Goal: Information Seeking & Learning: Learn about a topic

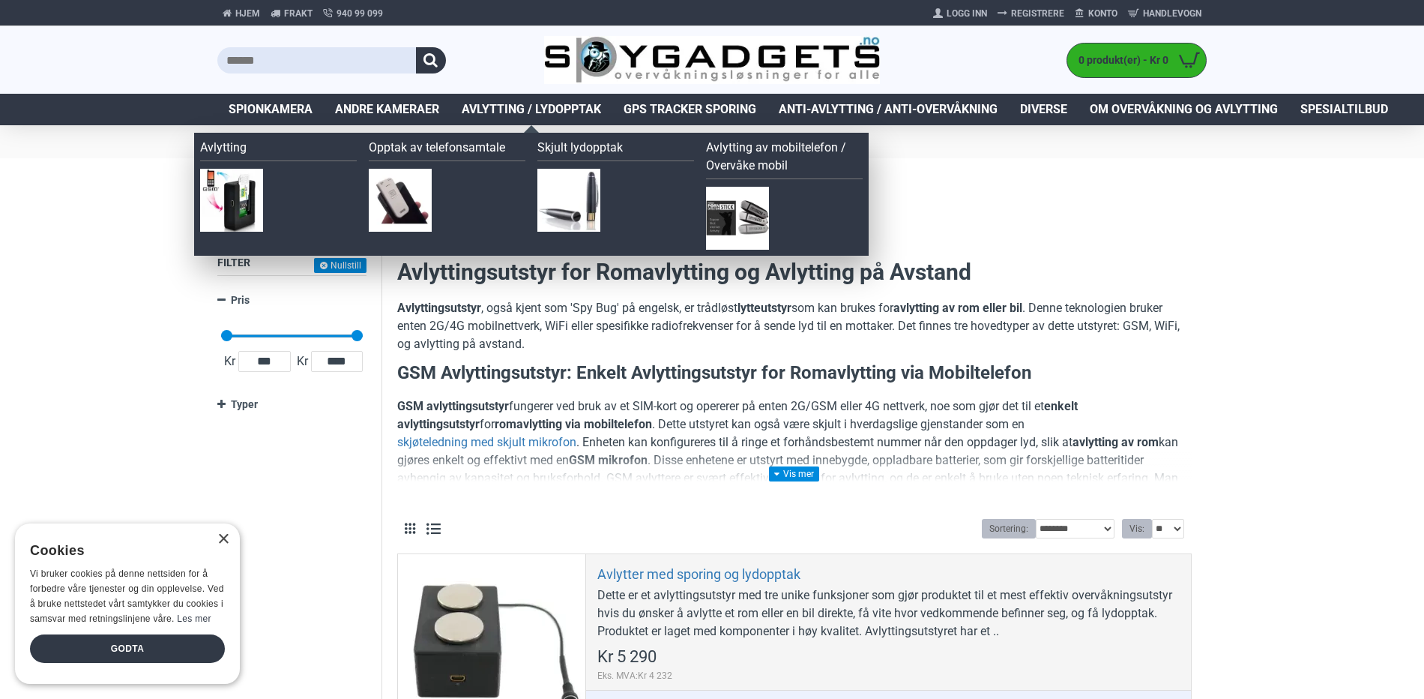
click at [538, 109] on span "Avlytting / Lydopptak" at bounding box center [531, 109] width 139 height 18
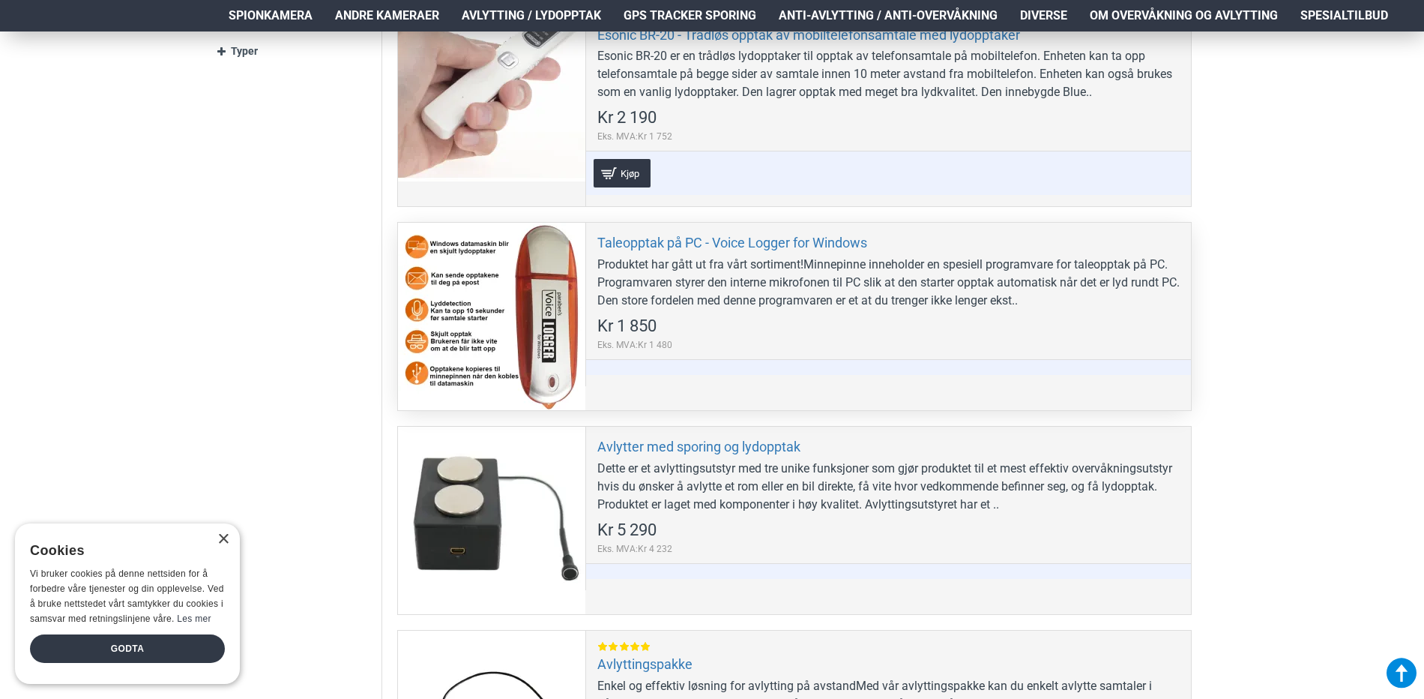
scroll to position [600, 0]
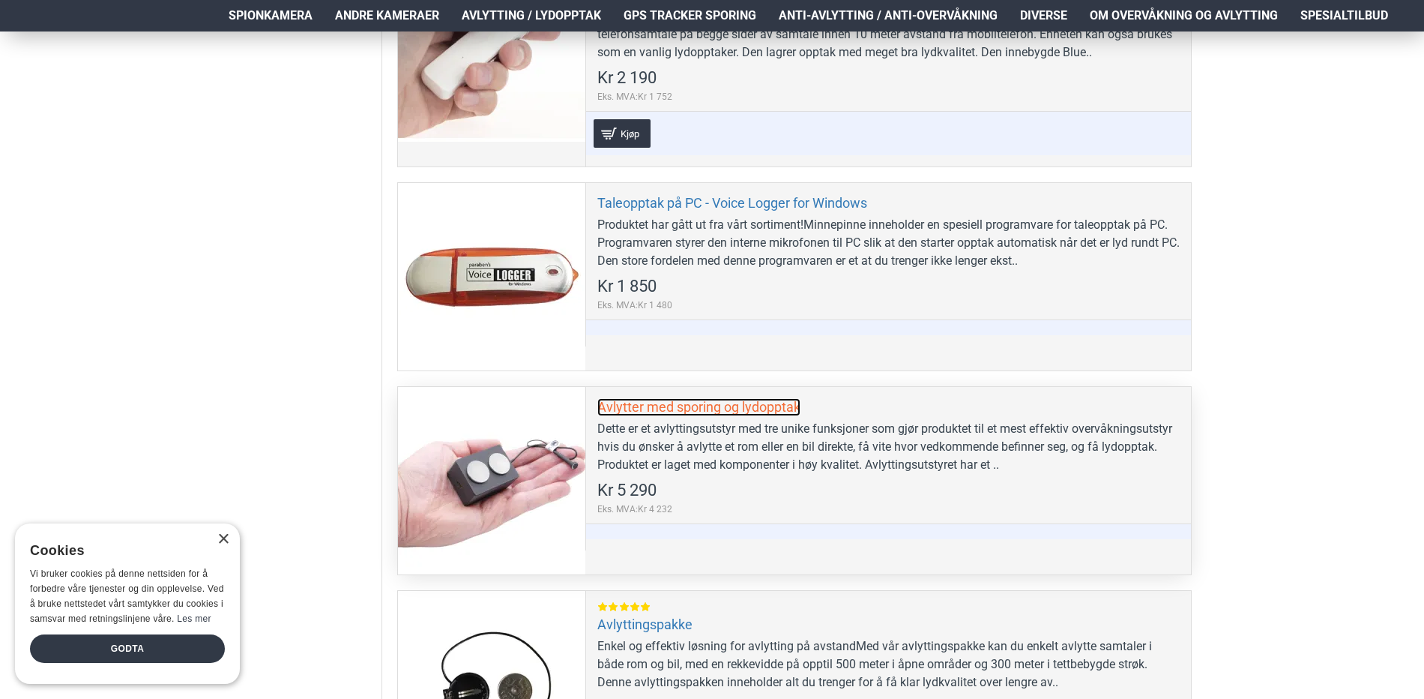
click at [744, 406] on link "Avlytter med sporing og lydopptak" at bounding box center [698, 406] width 203 height 17
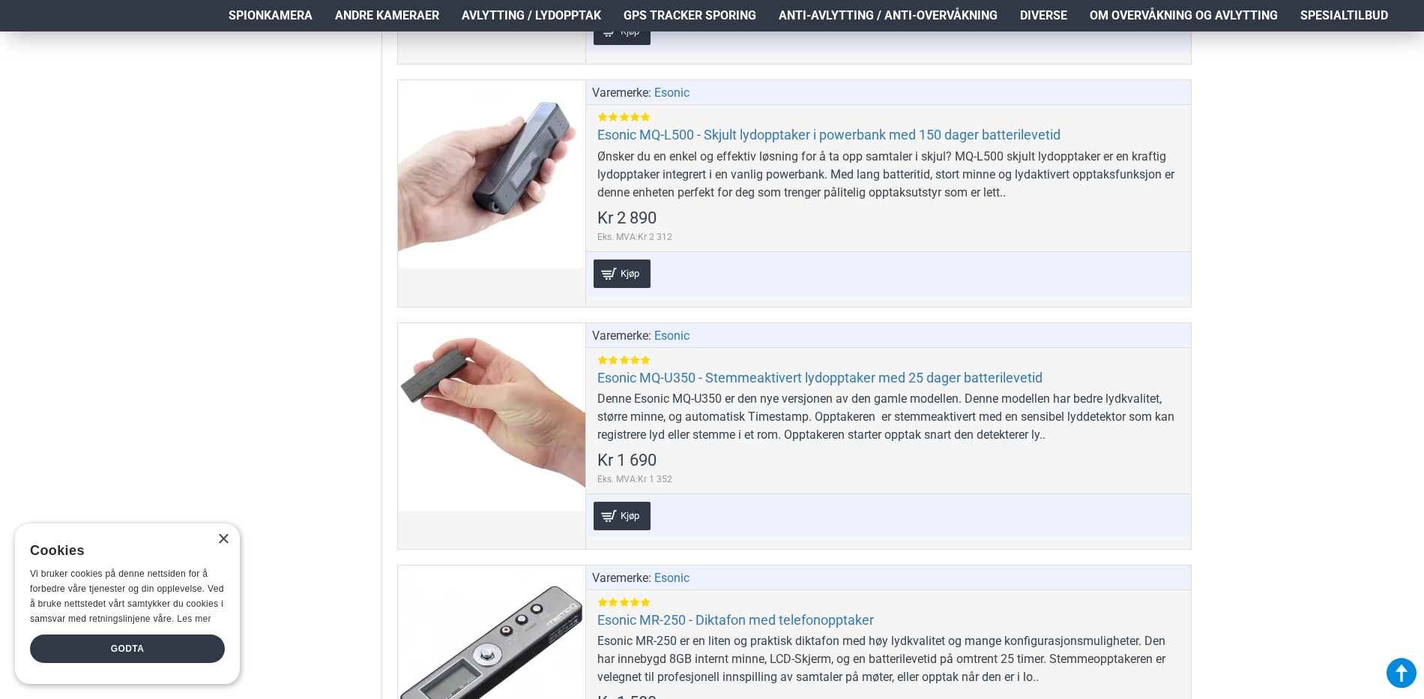
scroll to position [1499, 0]
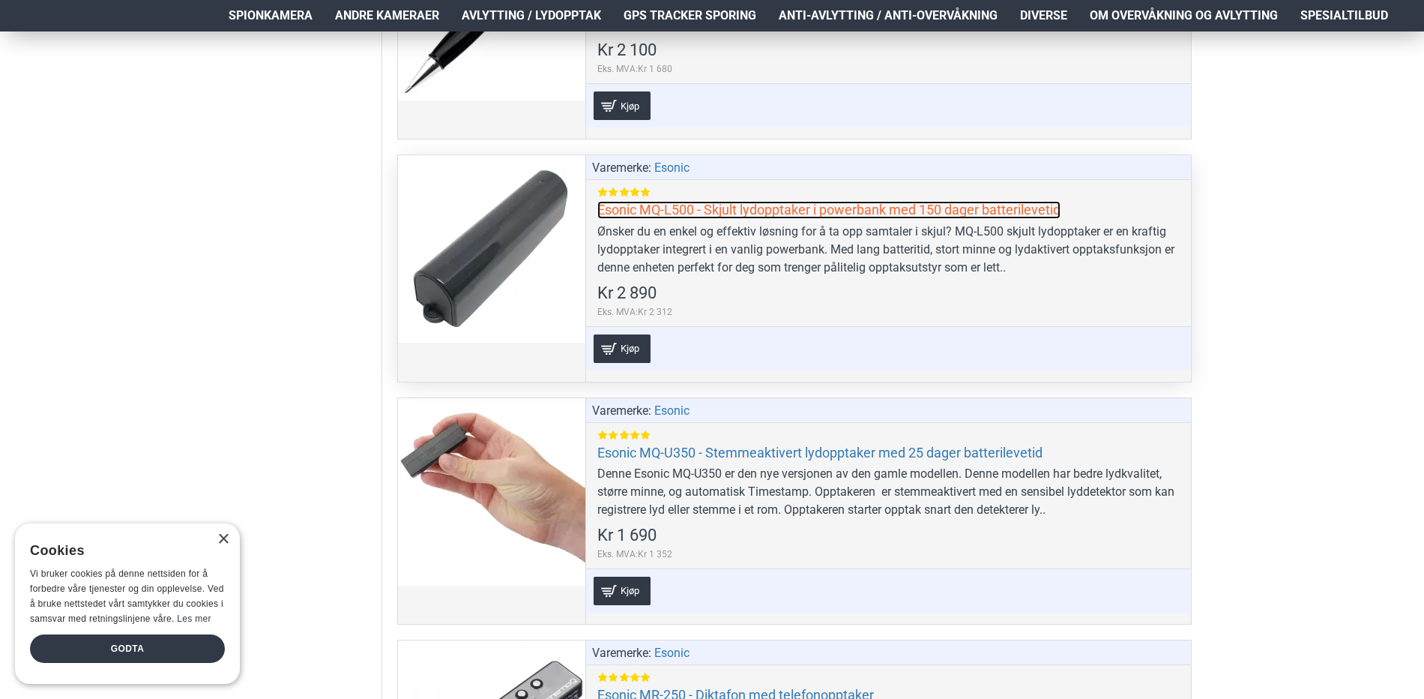
click at [725, 209] on link "Esonic MQ-L500 - Skjult lydopptaker i powerbank med 150 dager batterilevetid" at bounding box center [828, 209] width 463 height 17
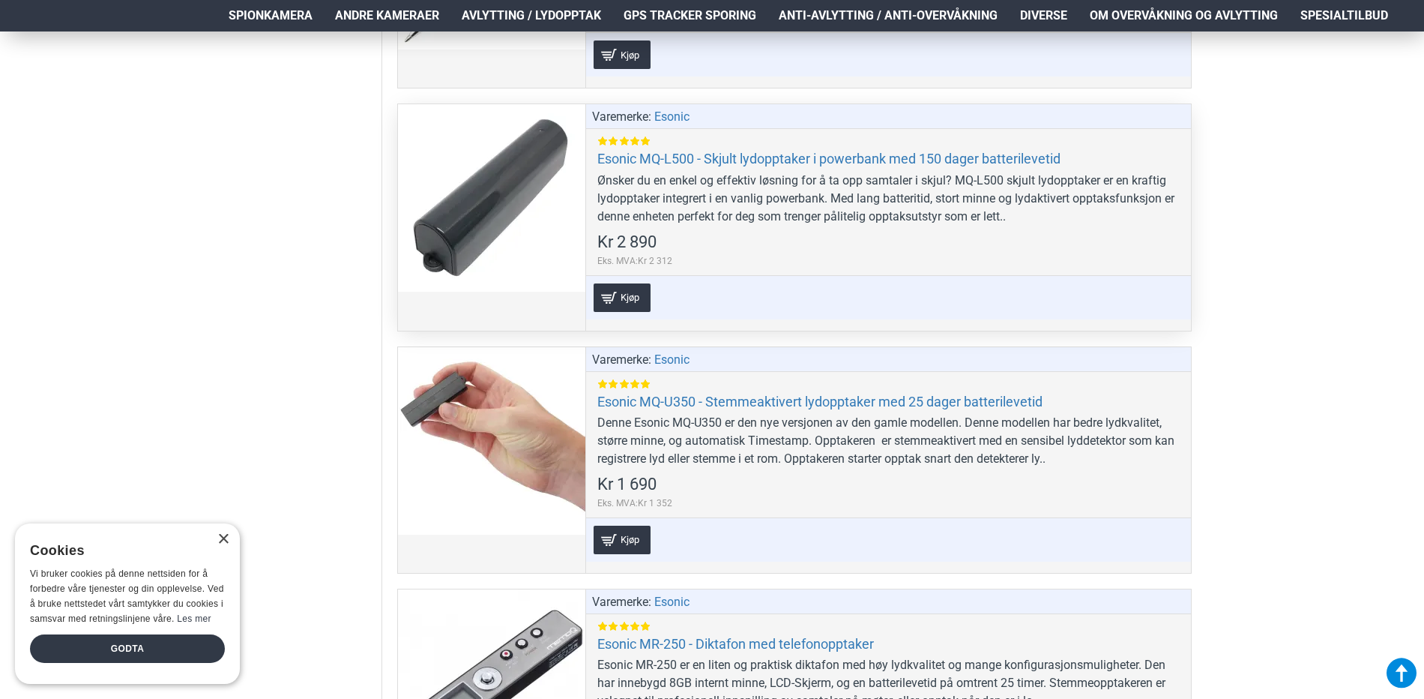
scroll to position [1574, 0]
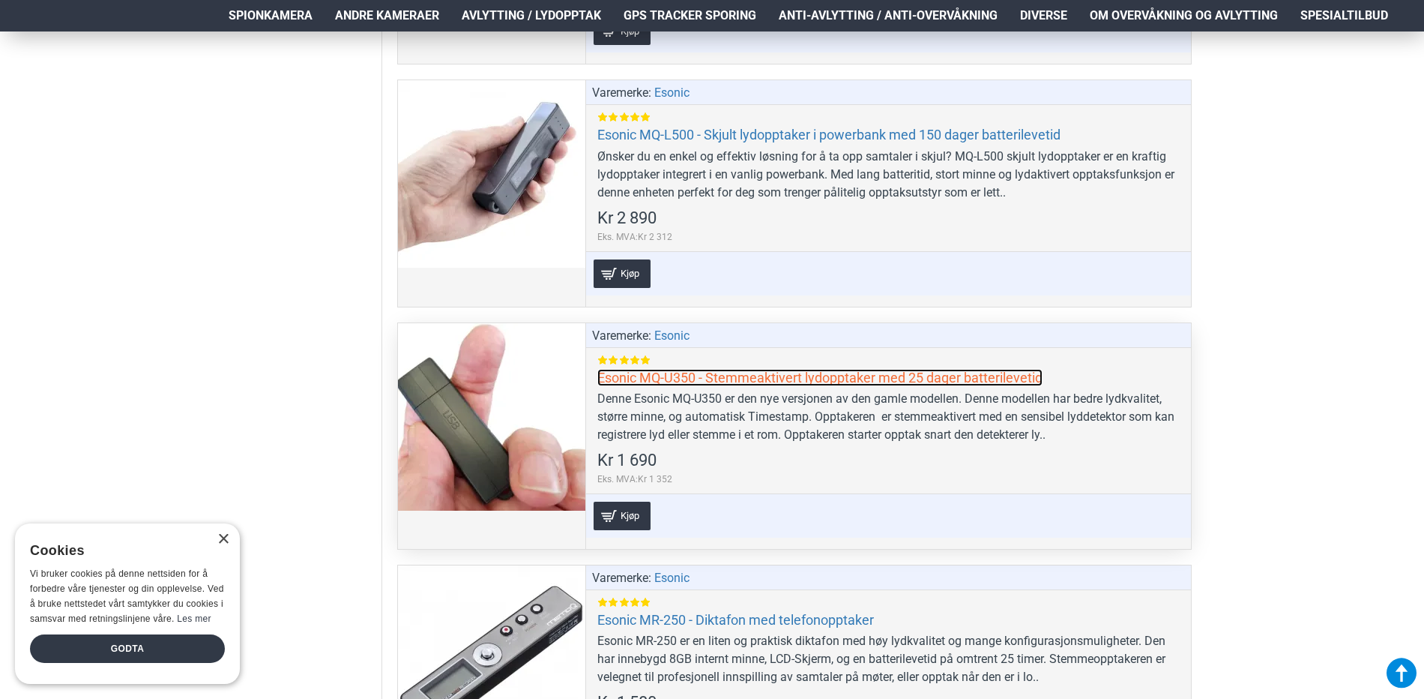
click at [783, 377] on link "Esonic MQ-U350 - Stemmeaktivert lydopptaker med 25 dager batterilevetid" at bounding box center [819, 377] width 445 height 17
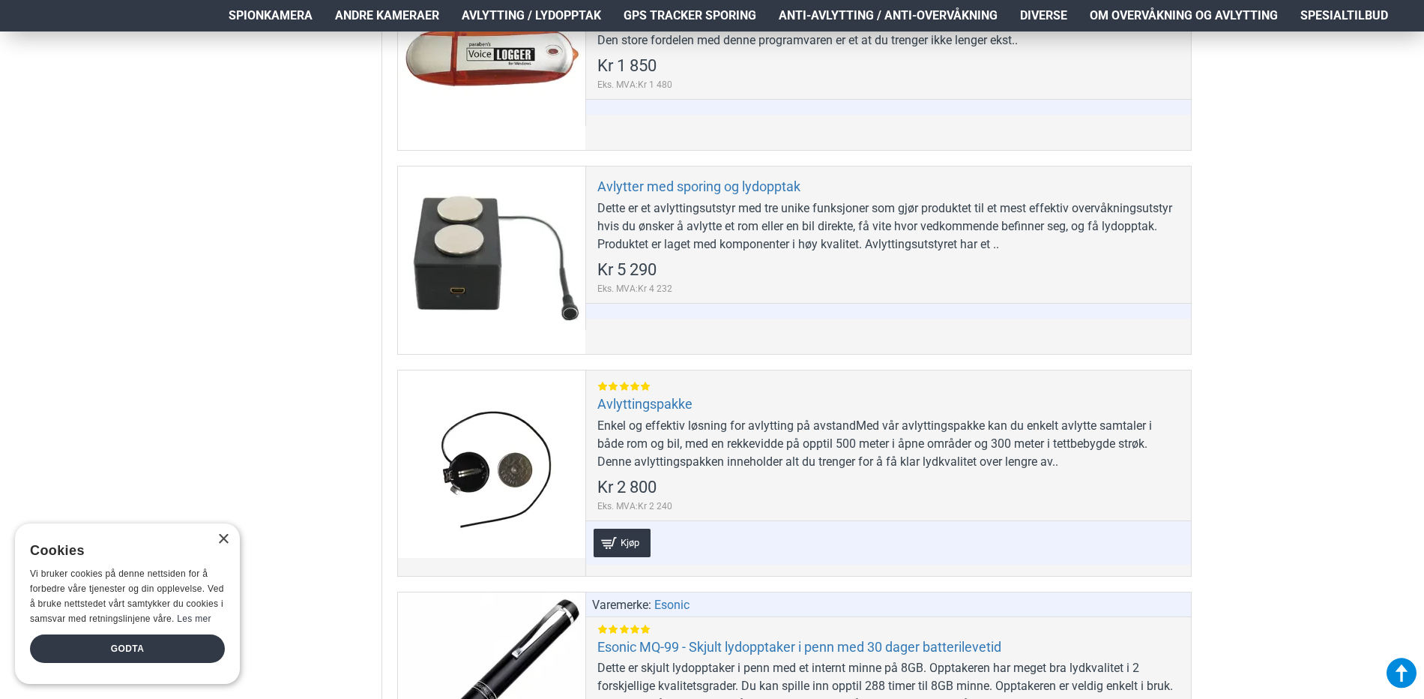
scroll to position [750, 0]
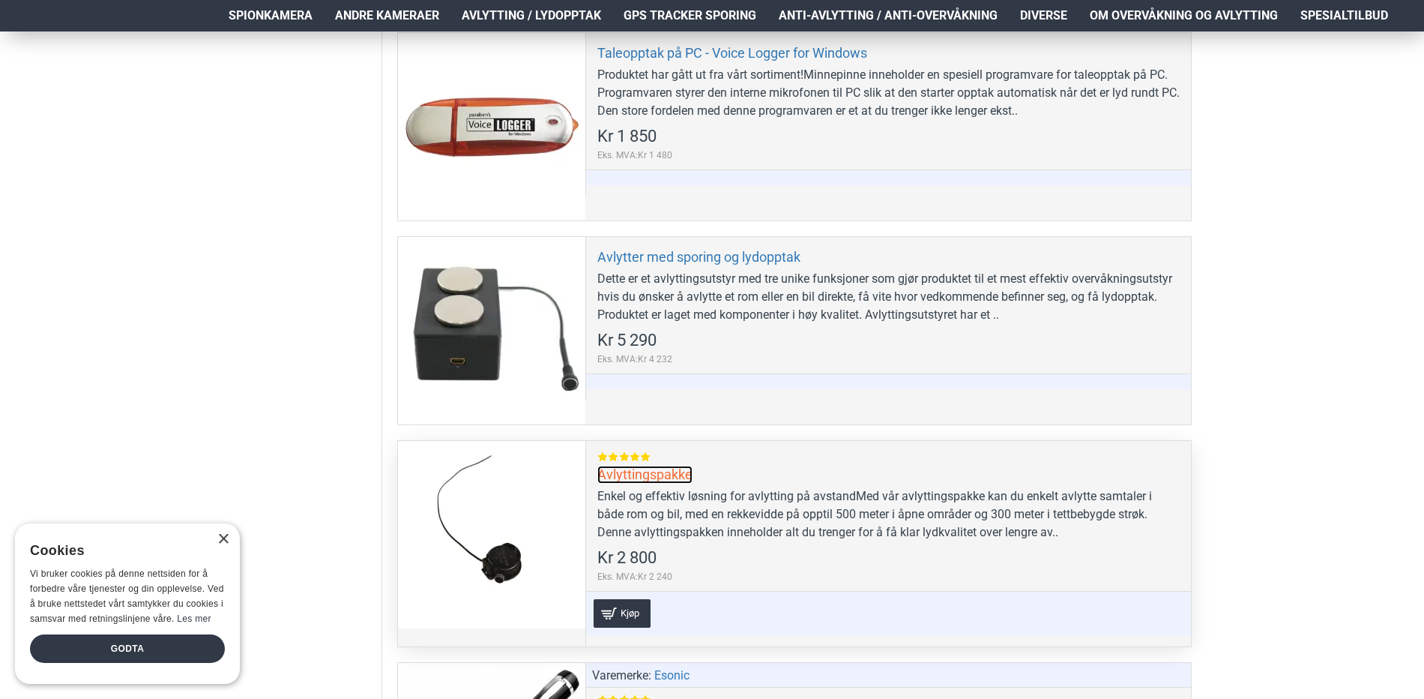
click at [648, 471] on link "Avlyttingspakke" at bounding box center [644, 474] width 95 height 17
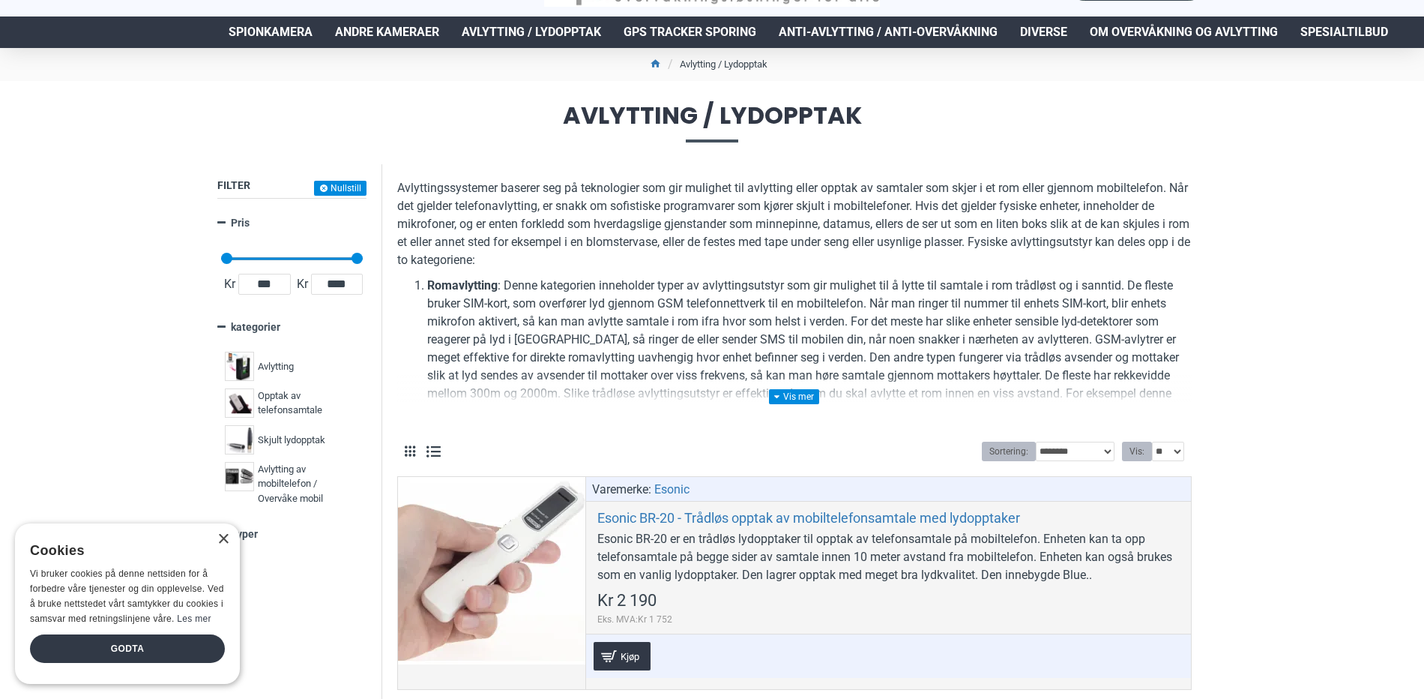
scroll to position [0, 0]
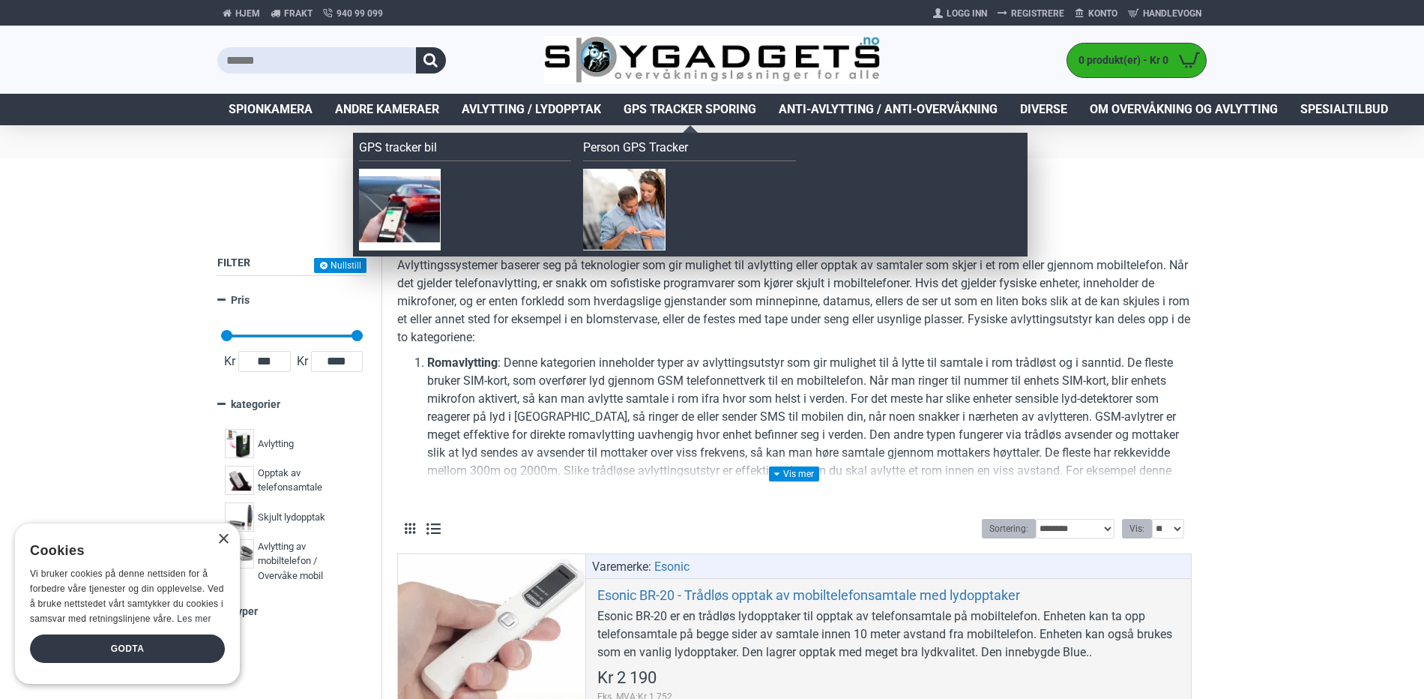
click at [720, 108] on span "GPS Tracker Sporing" at bounding box center [690, 109] width 133 height 18
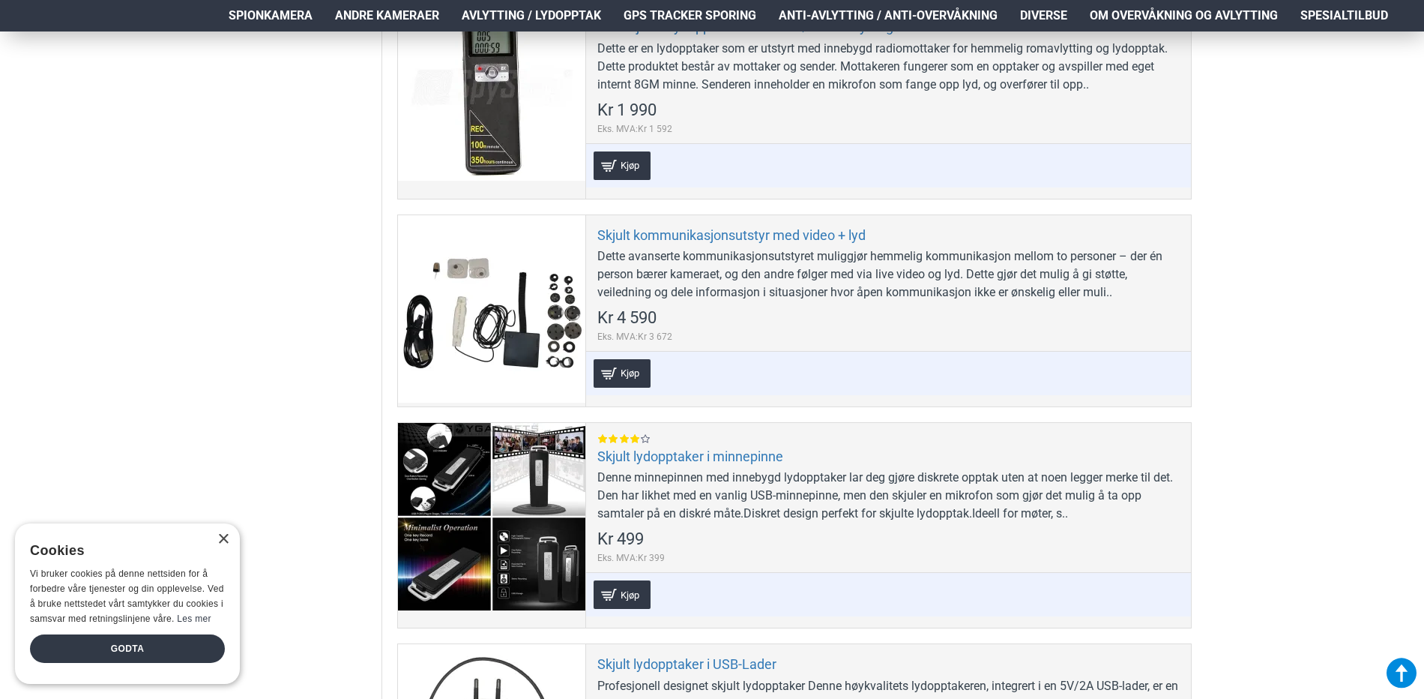
scroll to position [3074, 0]
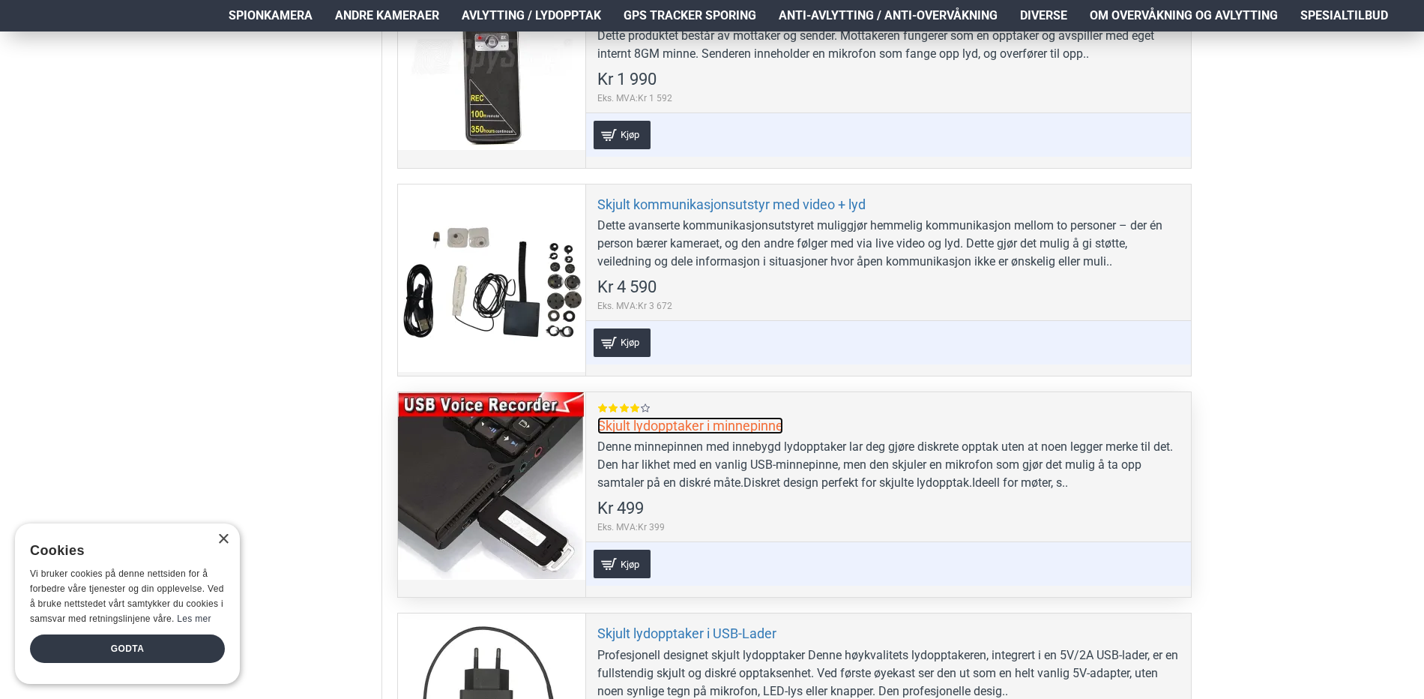
click at [705, 424] on link "Skjult lydopptaker i minnepinne" at bounding box center [690, 425] width 186 height 17
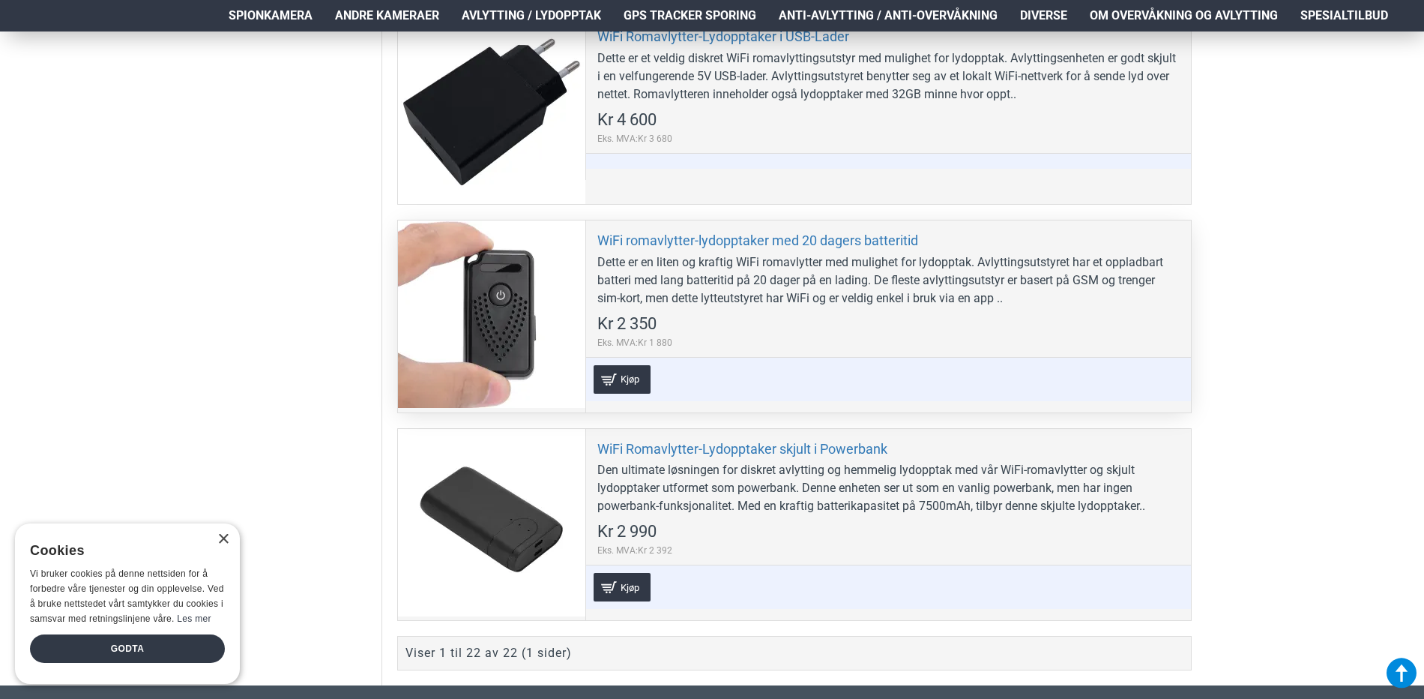
scroll to position [4798, 0]
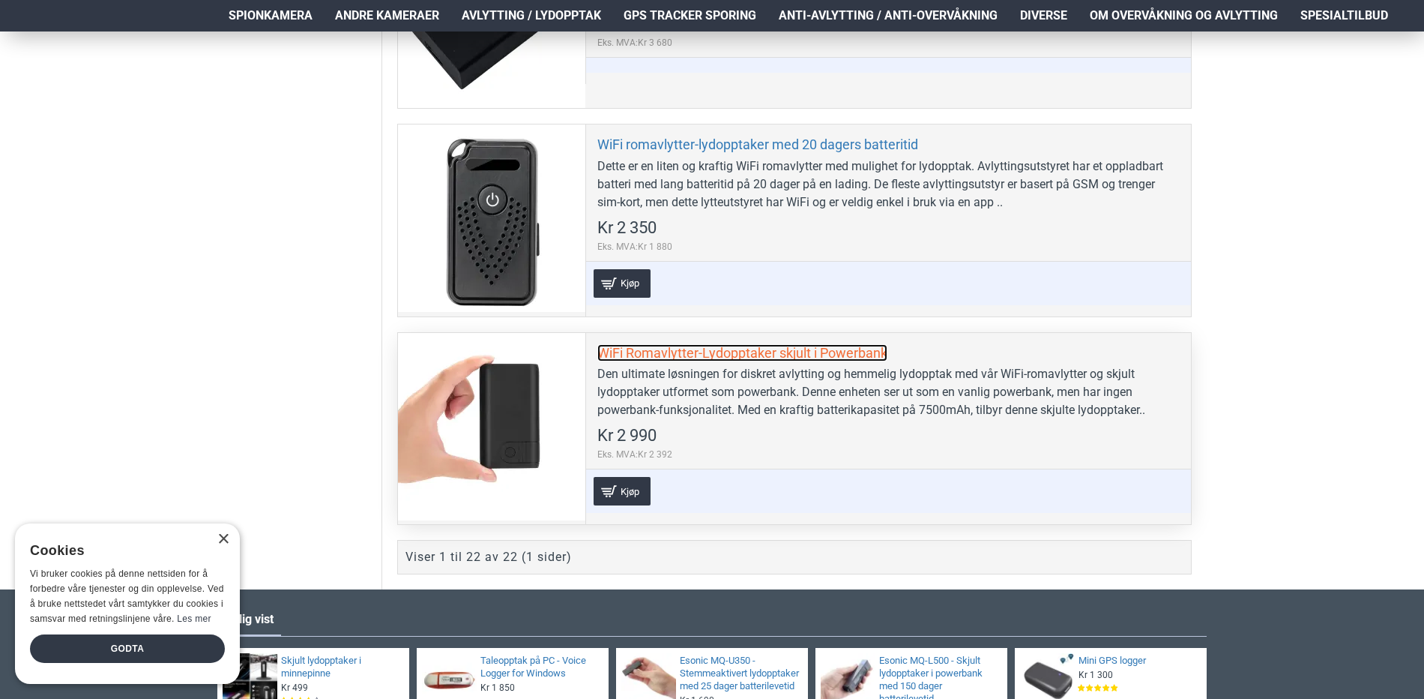
click at [764, 347] on link "WiFi Romavlytter-Lydopptaker skjult i Powerbank" at bounding box center [742, 352] width 290 height 17
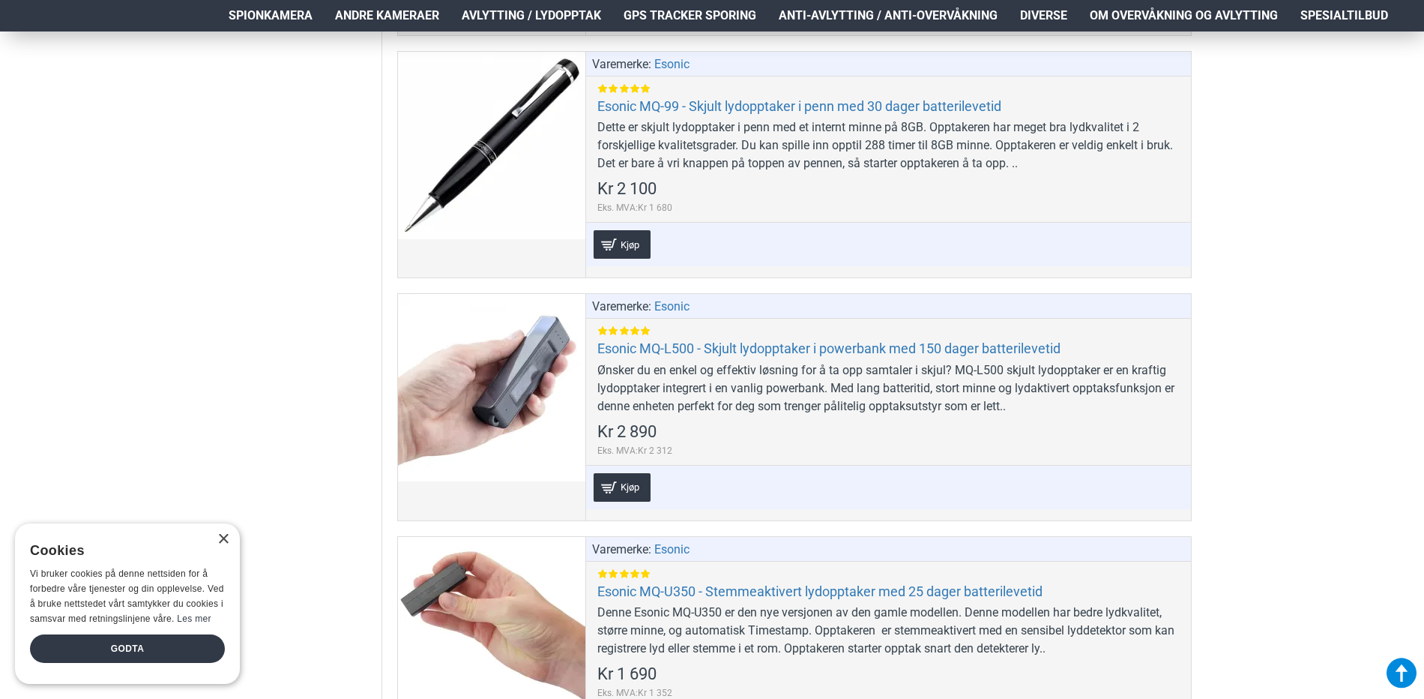
scroll to position [1349, 0]
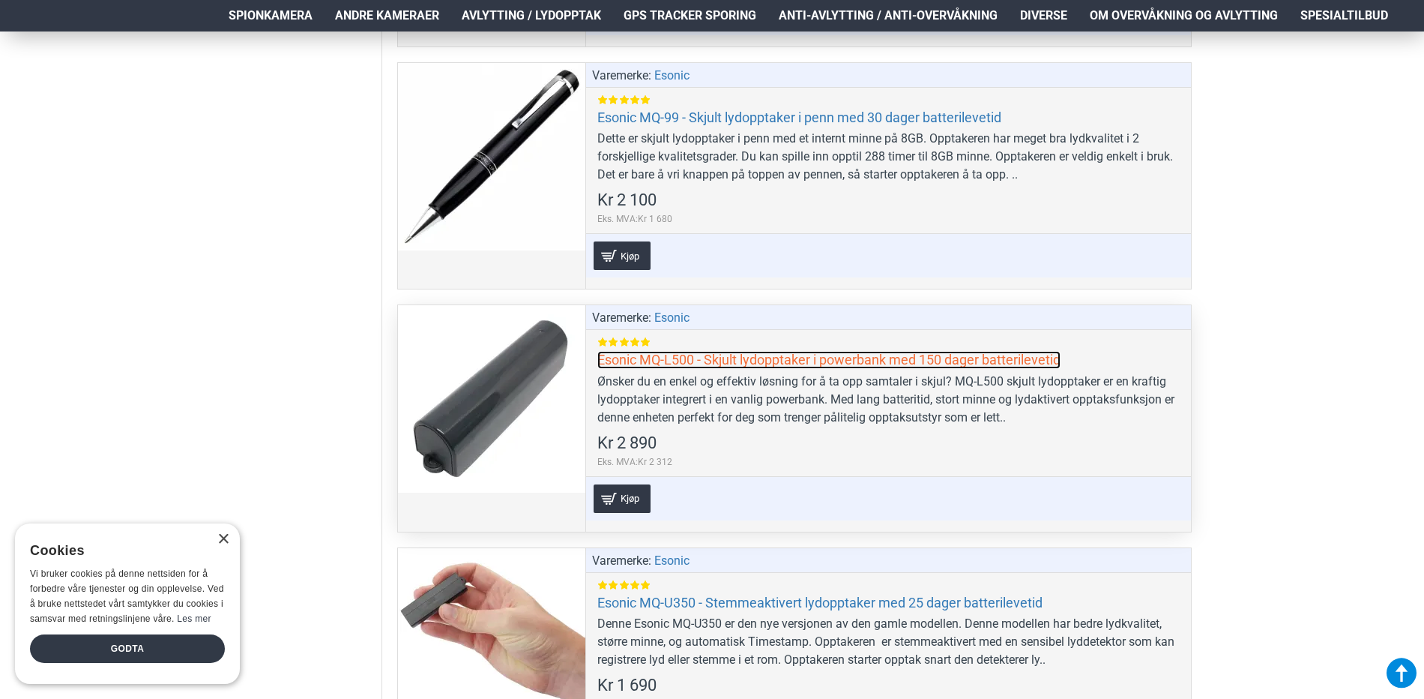
click at [775, 355] on link "Esonic MQ-L500 - Skjult lydopptaker i powerbank med 150 dager batterilevetid" at bounding box center [828, 359] width 463 height 17
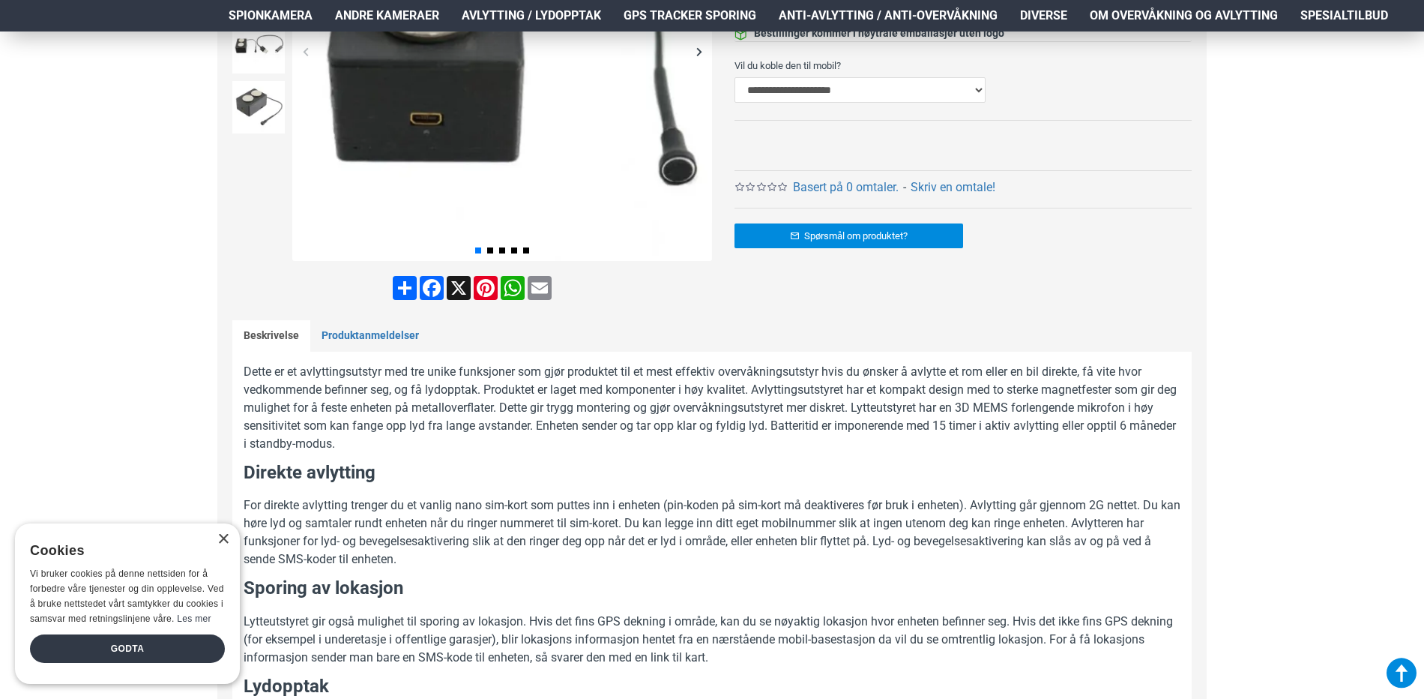
scroll to position [525, 0]
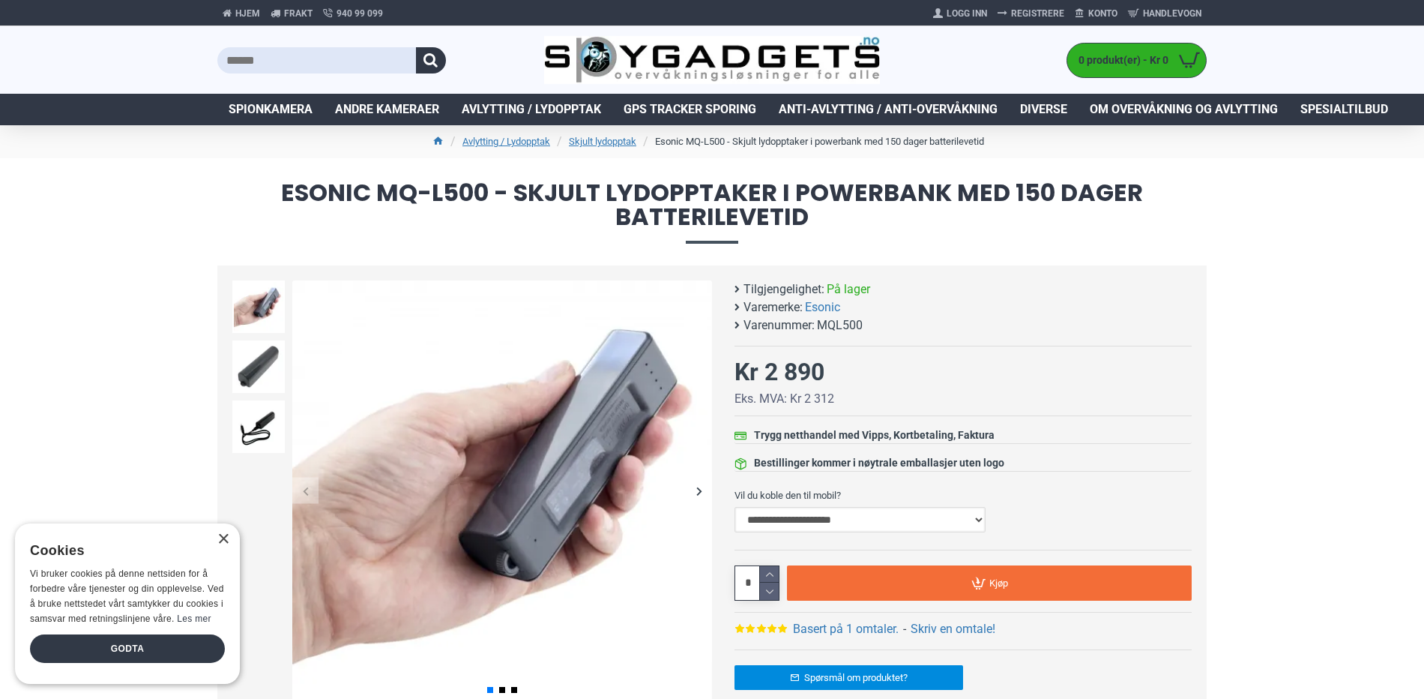
click at [979, 522] on select "**********" at bounding box center [860, 519] width 251 height 25
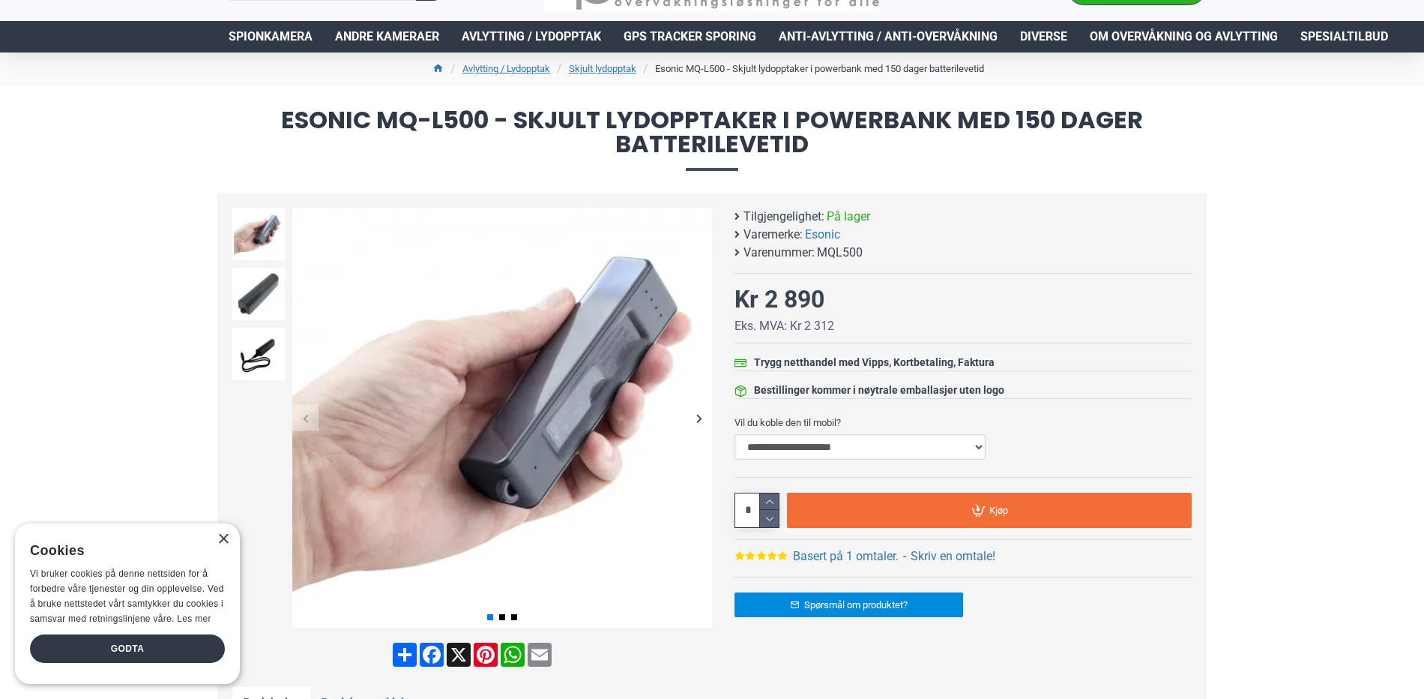
scroll to position [150, 0]
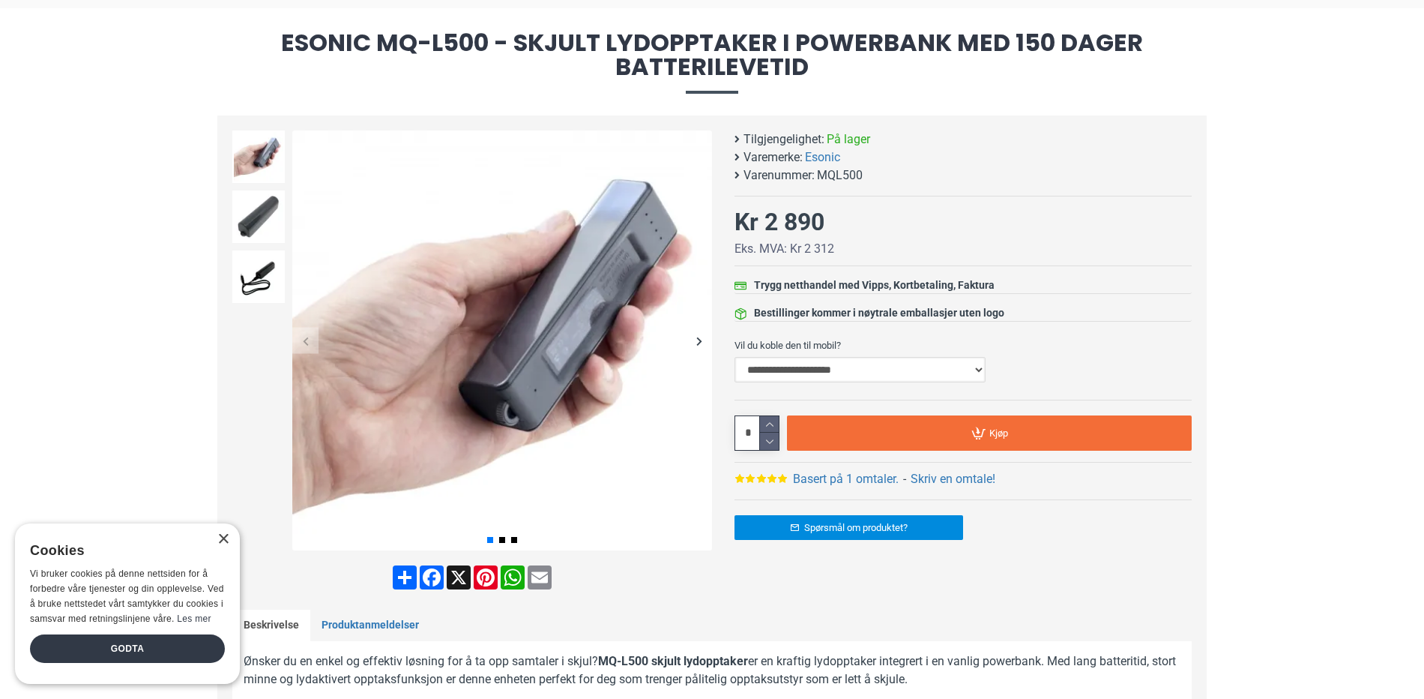
click at [951, 370] on select "**********" at bounding box center [860, 369] width 251 height 25
click at [995, 341] on label "Vil du koble den til mobil?" at bounding box center [963, 345] width 457 height 24
click at [986, 357] on select "**********" at bounding box center [860, 369] width 251 height 25
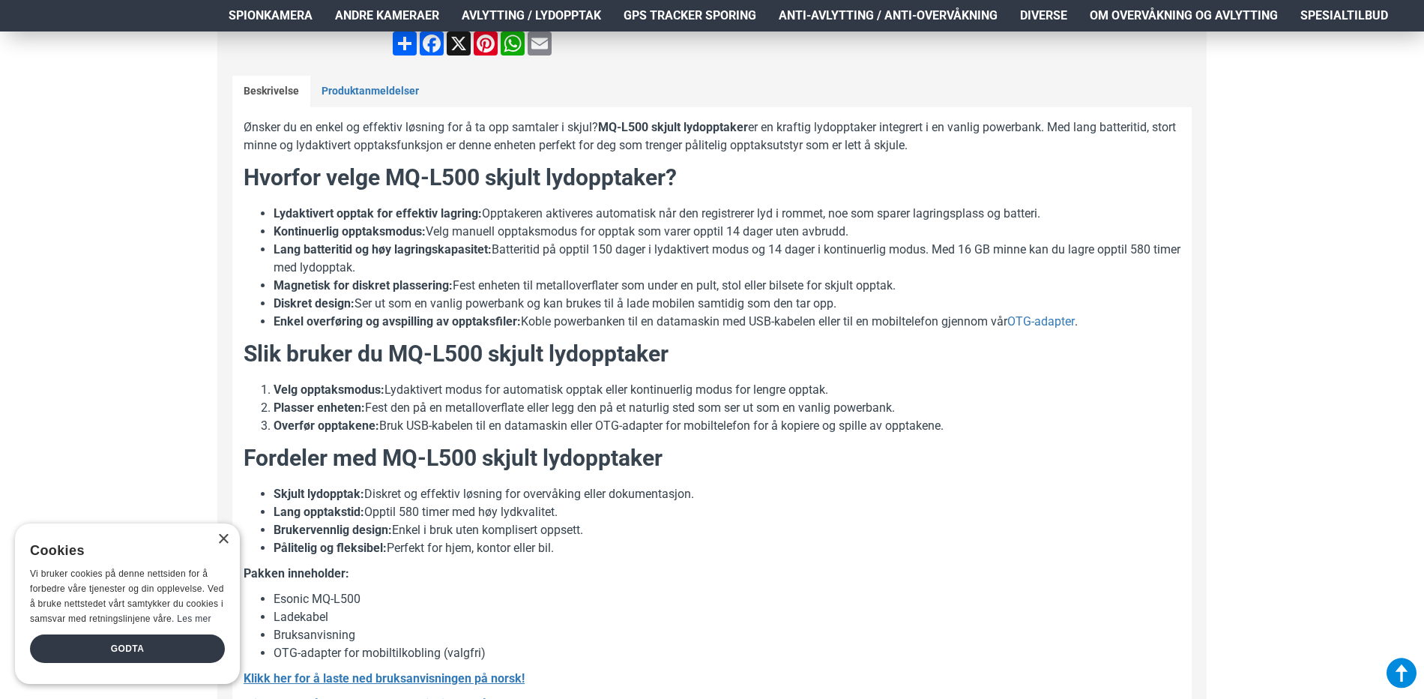
scroll to position [675, 0]
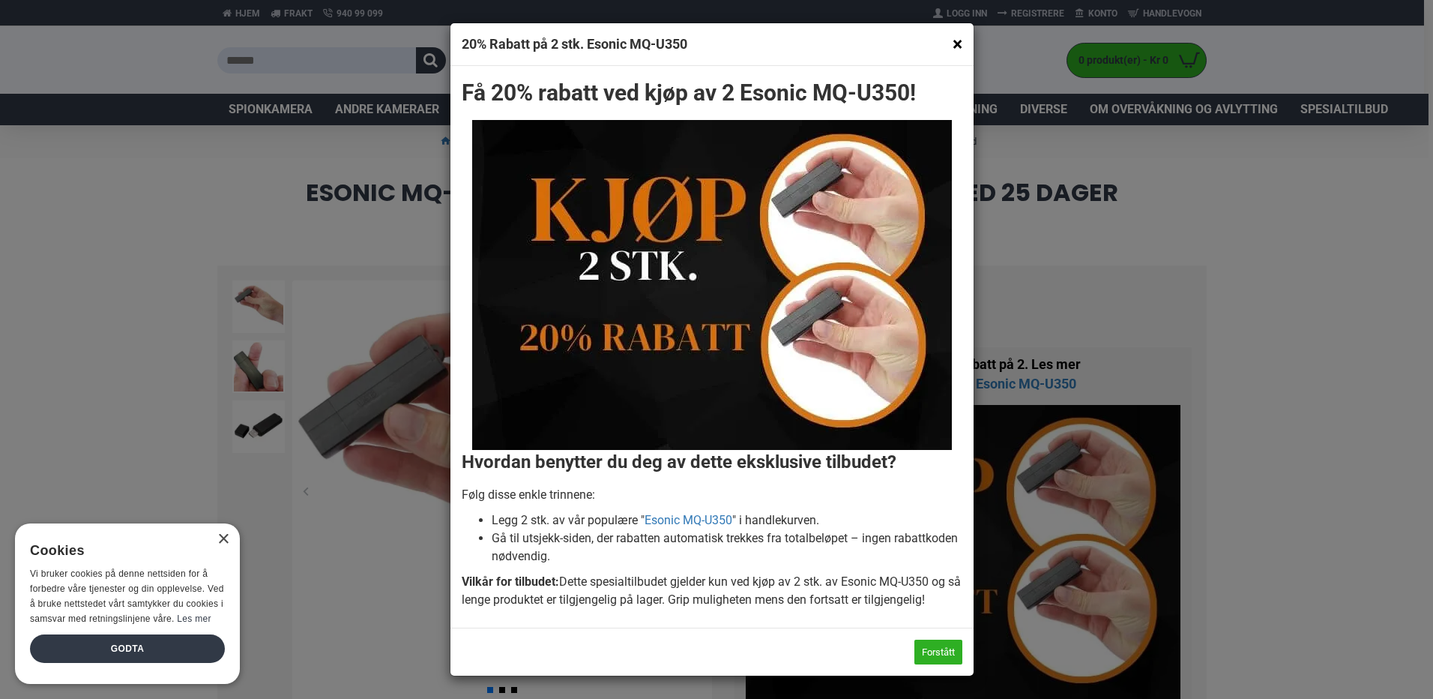
click at [959, 40] on button "×" at bounding box center [958, 43] width 10 height 19
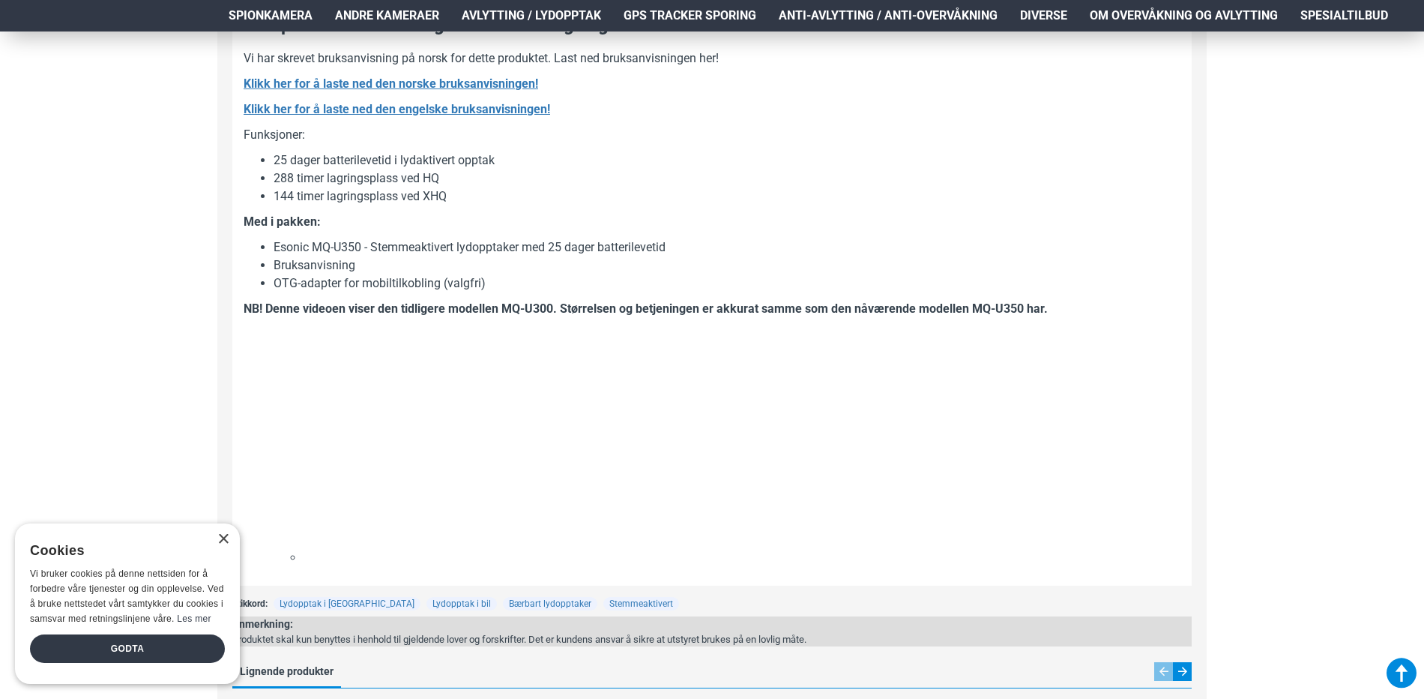
scroll to position [2249, 0]
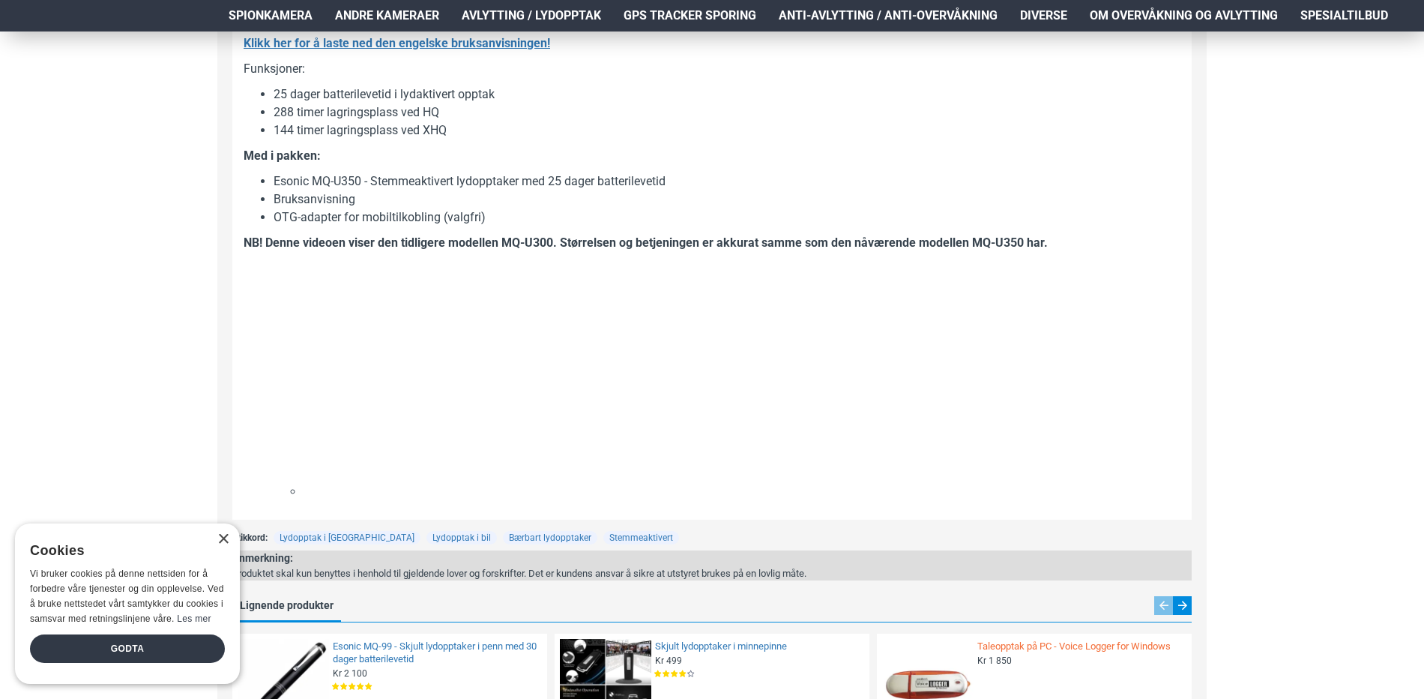
click at [1031, 645] on link "Taleopptak på PC - Voice Logger for Windows" at bounding box center [1080, 646] width 205 height 13
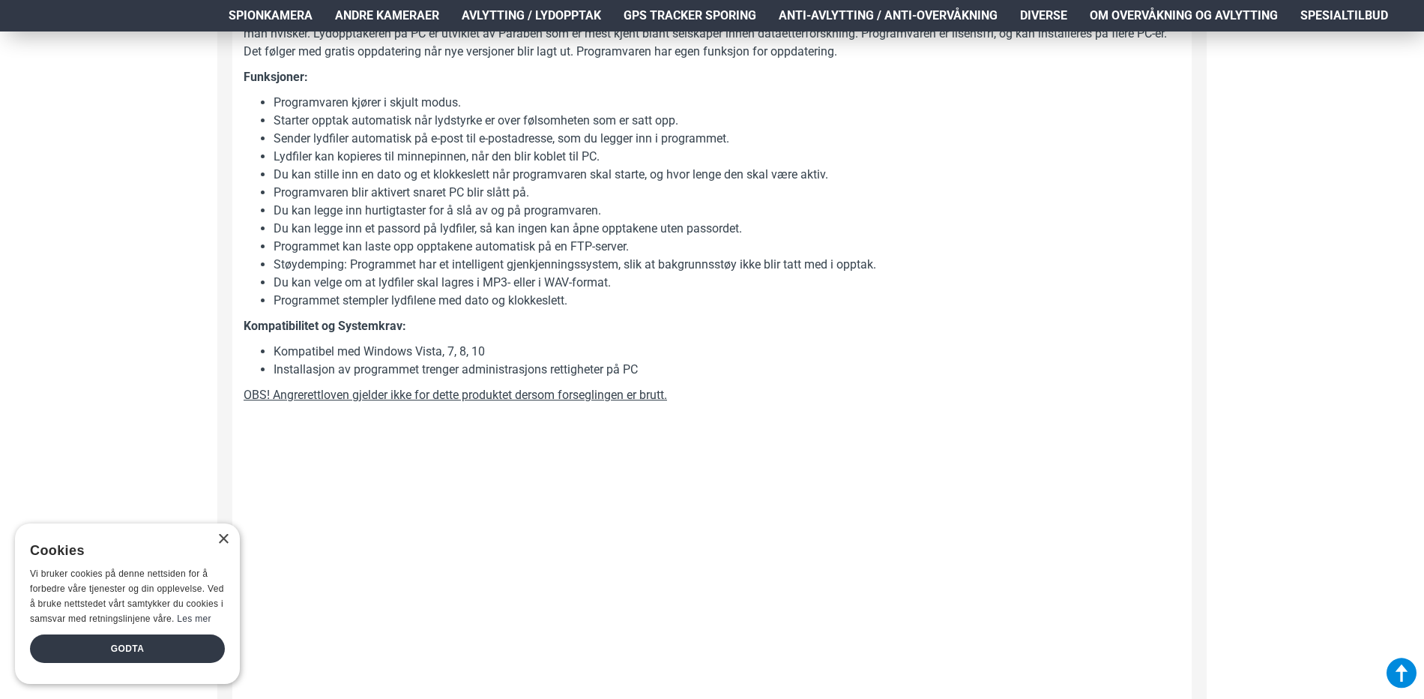
scroll to position [1125, 0]
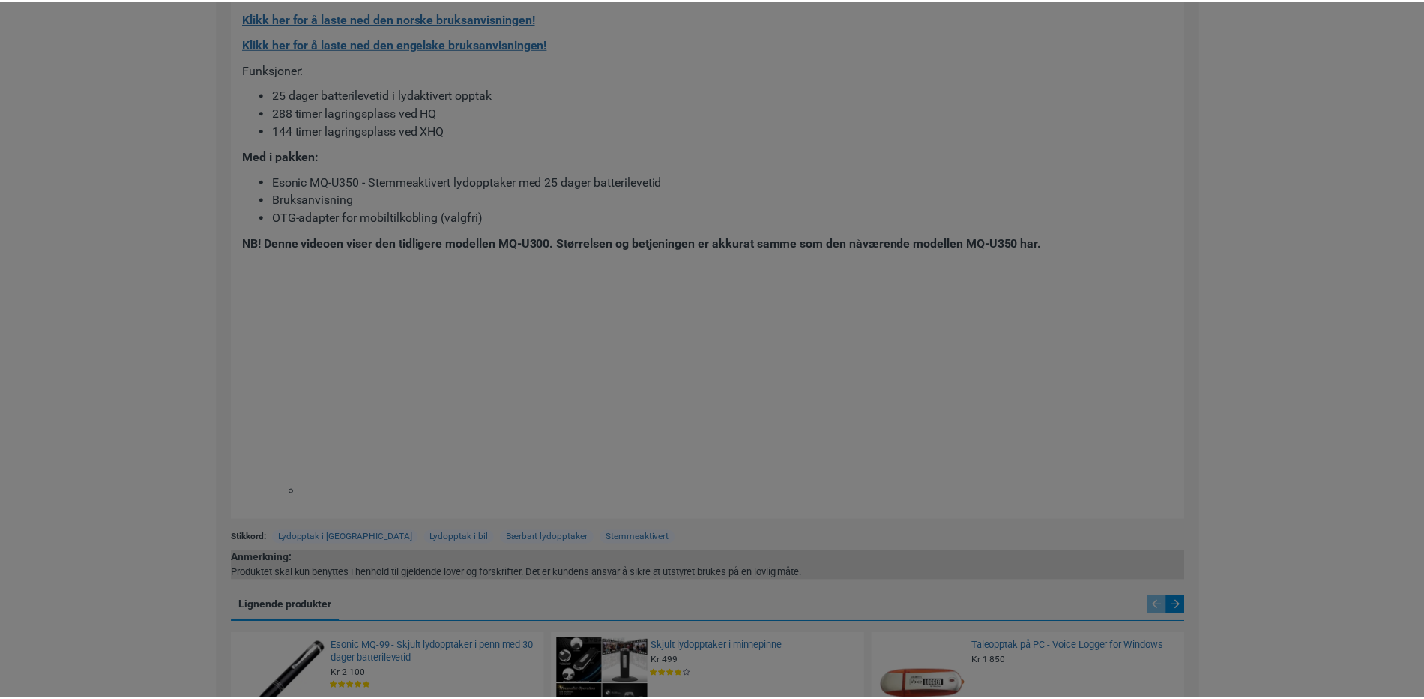
scroll to position [2533, 0]
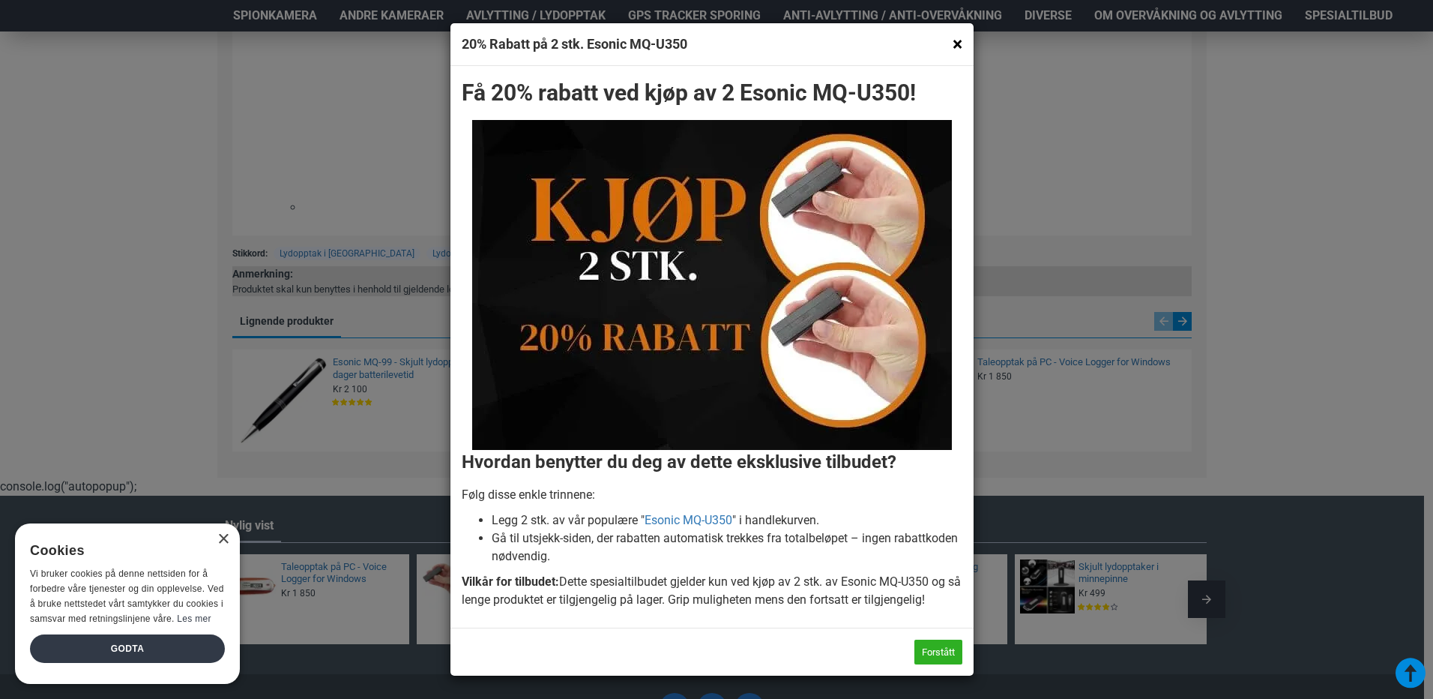
click at [957, 40] on button "×" at bounding box center [958, 43] width 10 height 19
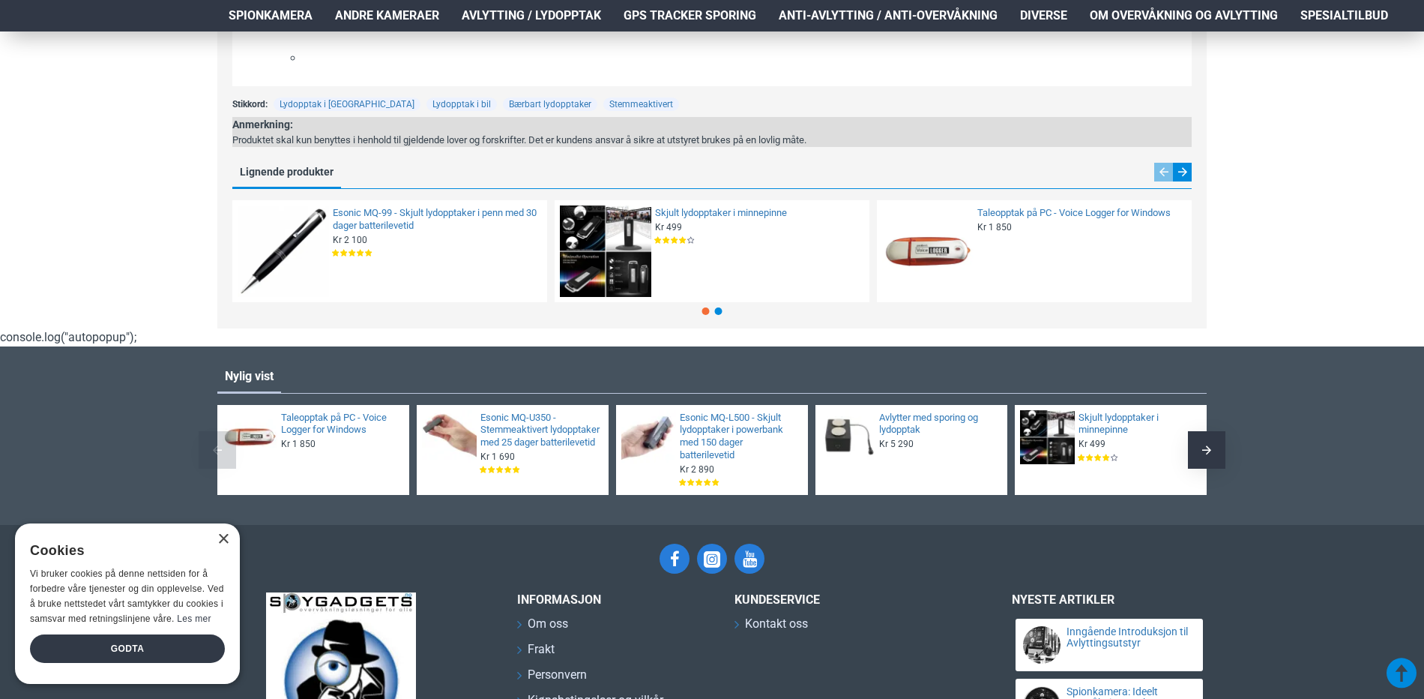
scroll to position [2683, 0]
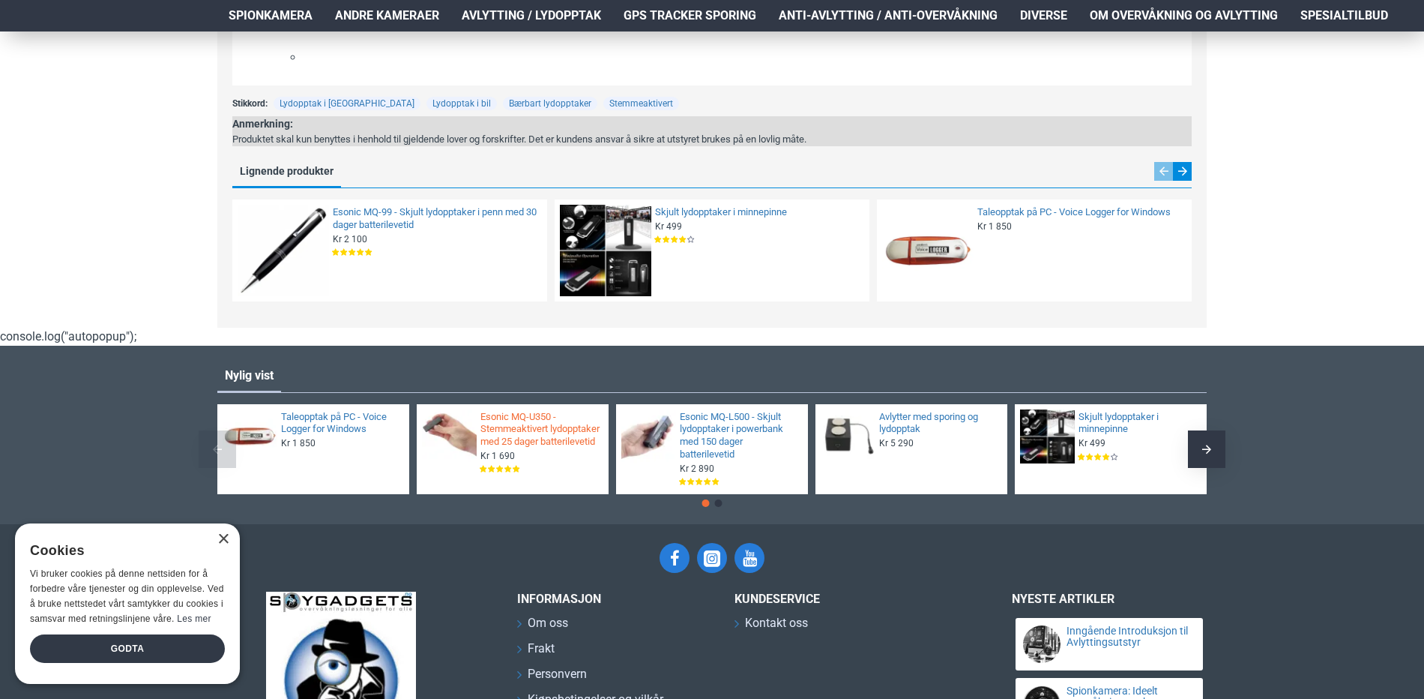
click at [517, 445] on link "Esonic MQ-U350 - Stemmeaktivert lydopptaker med 25 dager batterilevetid" at bounding box center [540, 430] width 119 height 38
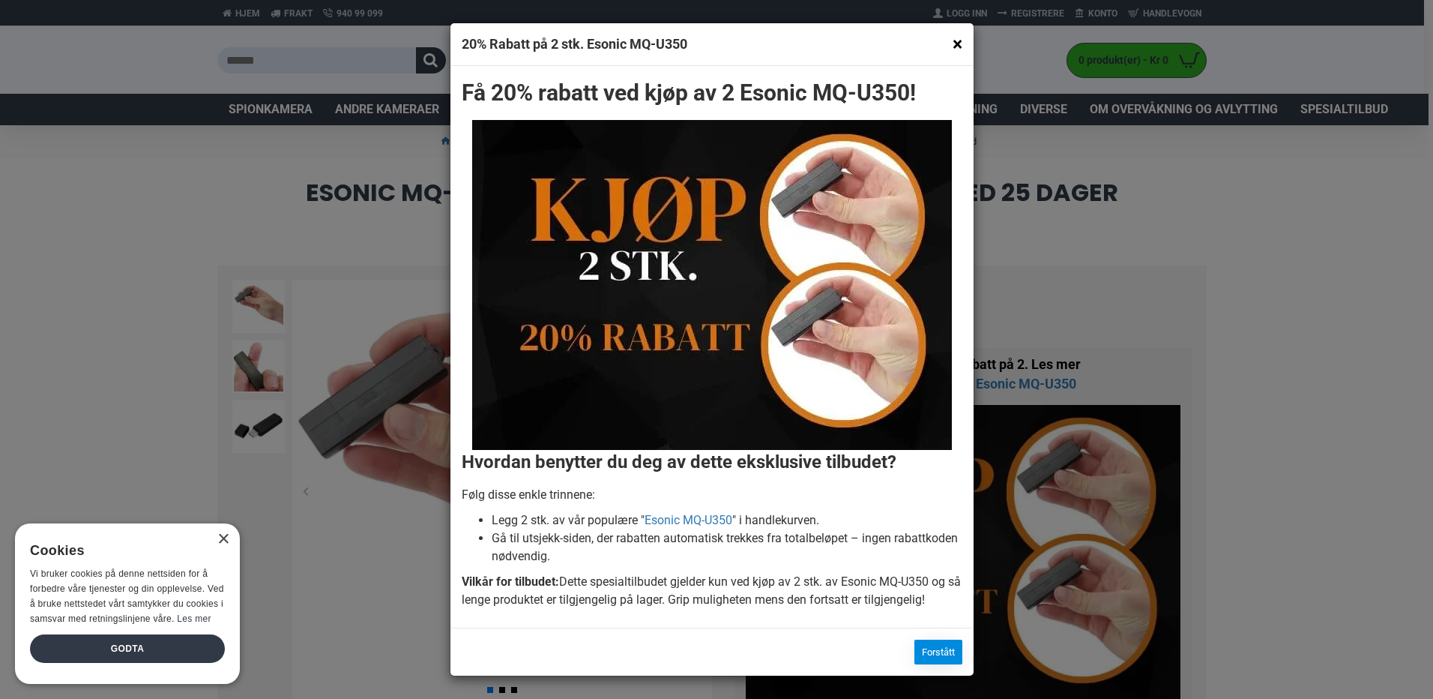
click at [953, 648] on button "Forstått" at bounding box center [939, 651] width 48 height 25
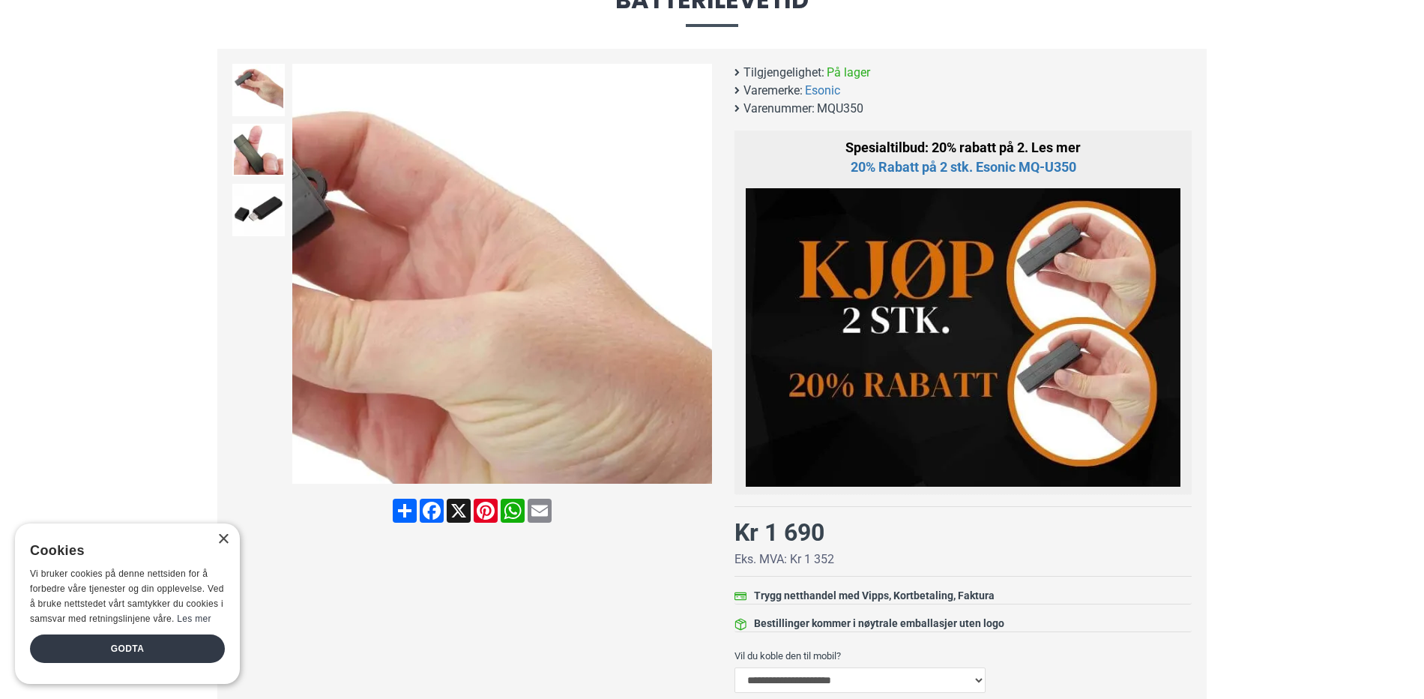
scroll to position [225, 0]
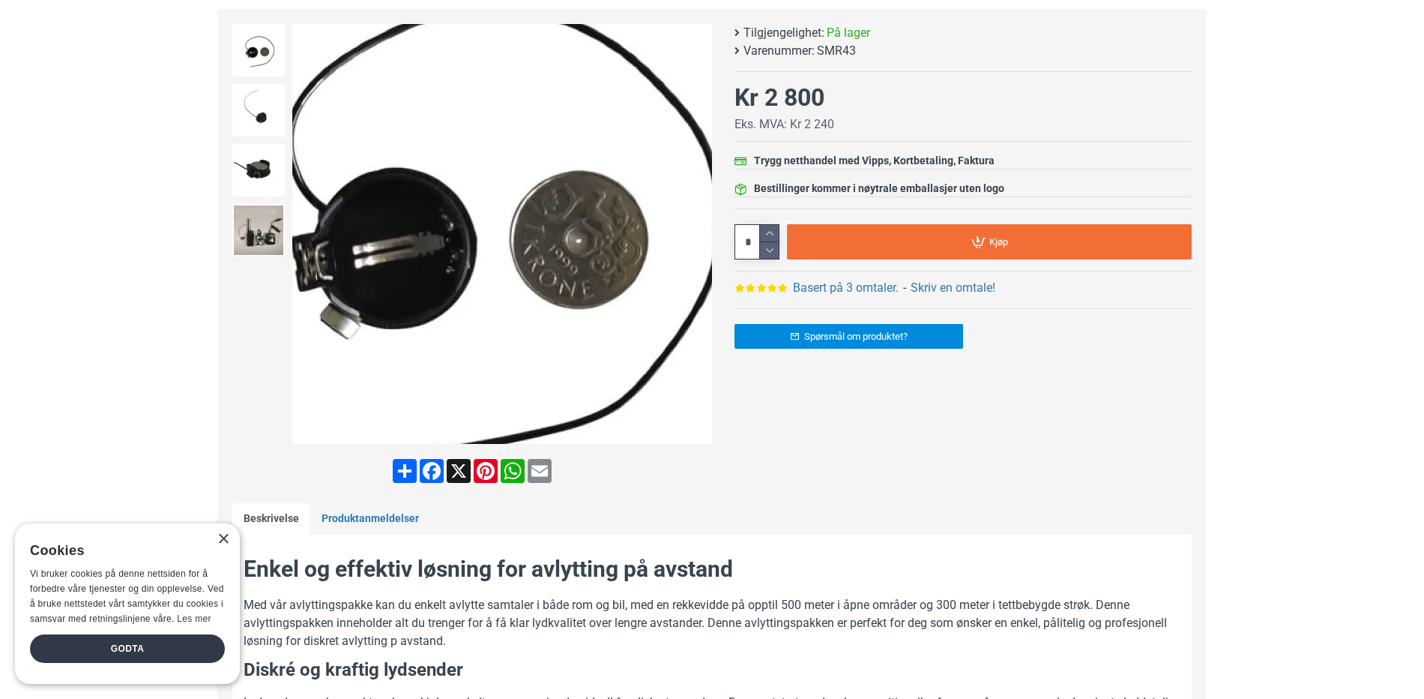
scroll to position [150, 0]
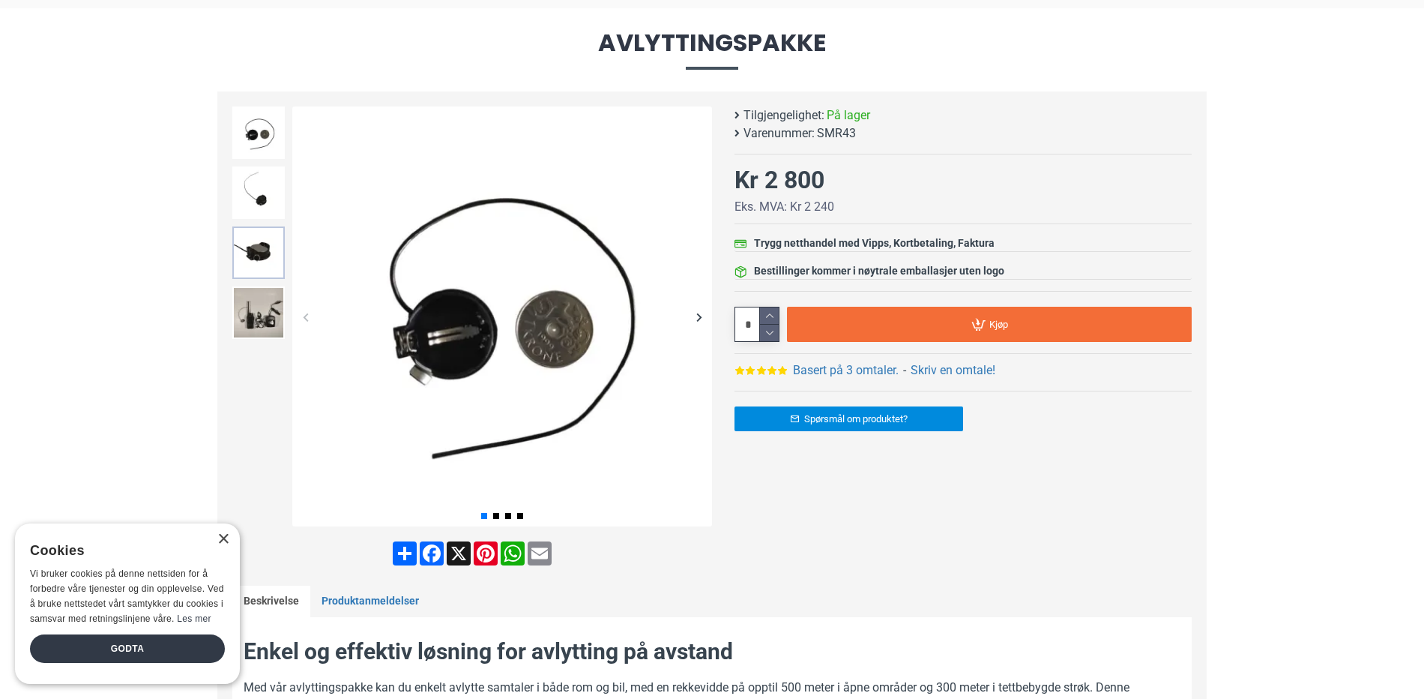
click at [249, 253] on img at bounding box center [258, 252] width 52 height 52
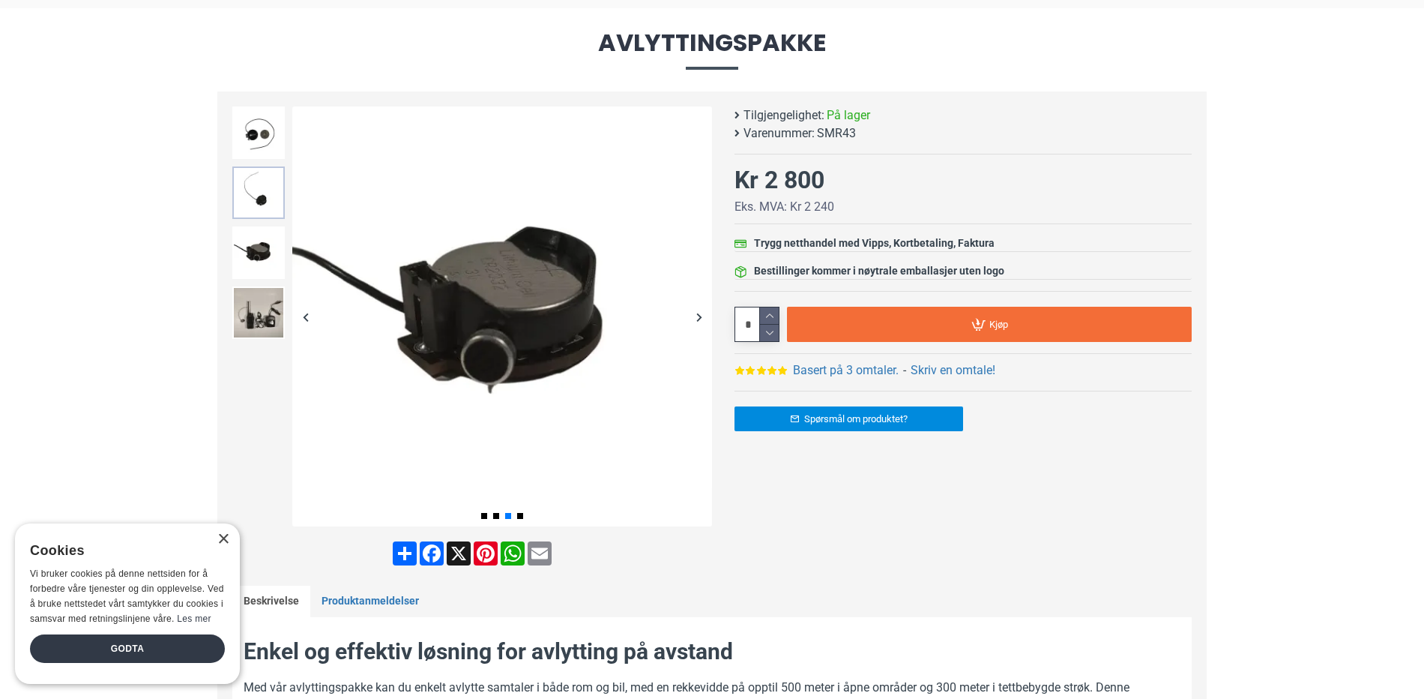
click at [259, 185] on img at bounding box center [258, 192] width 52 height 52
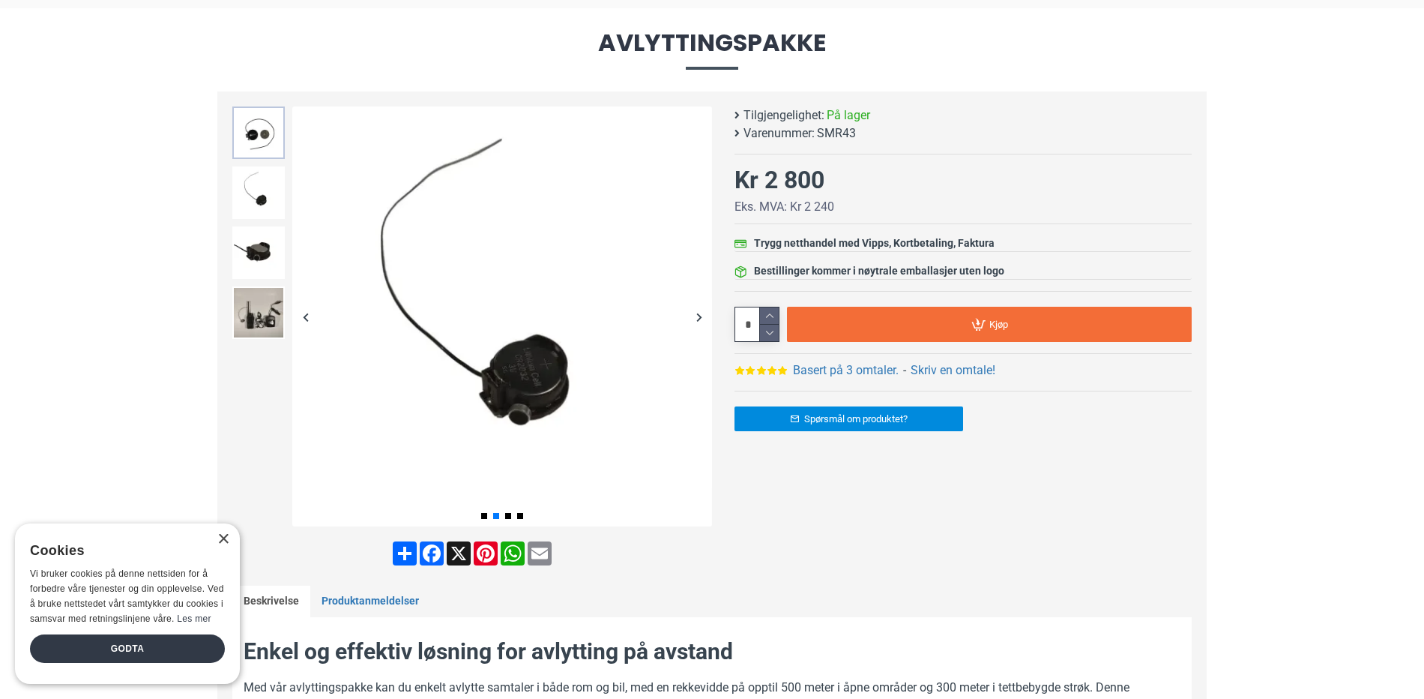
click at [267, 133] on img at bounding box center [258, 132] width 52 height 52
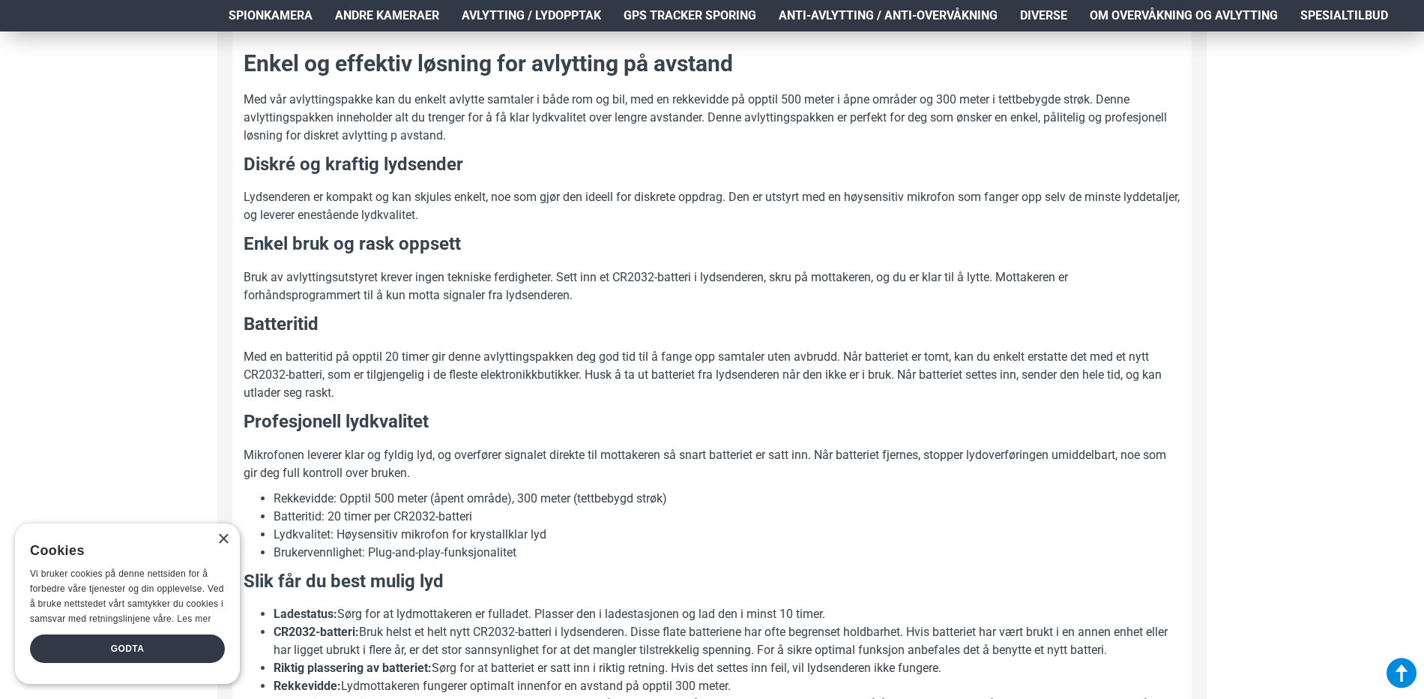
scroll to position [750, 0]
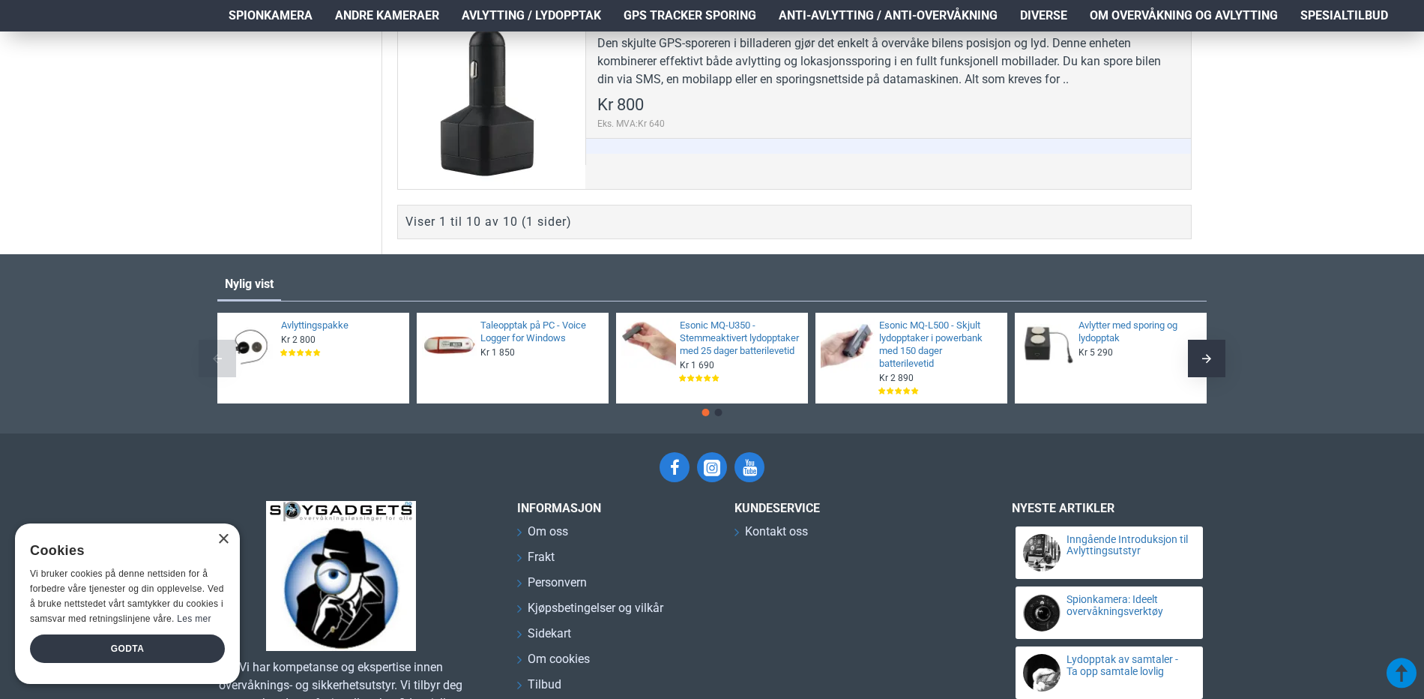
scroll to position [2474, 0]
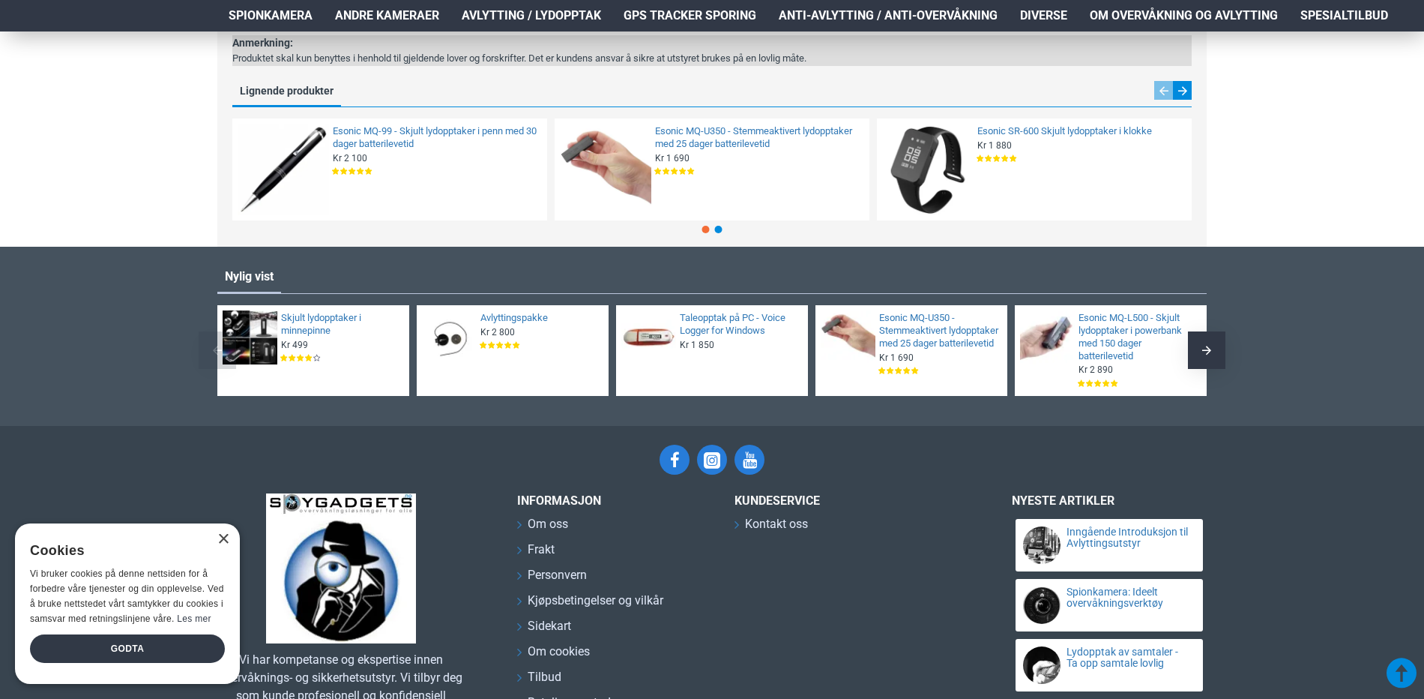
scroll to position [1274, 0]
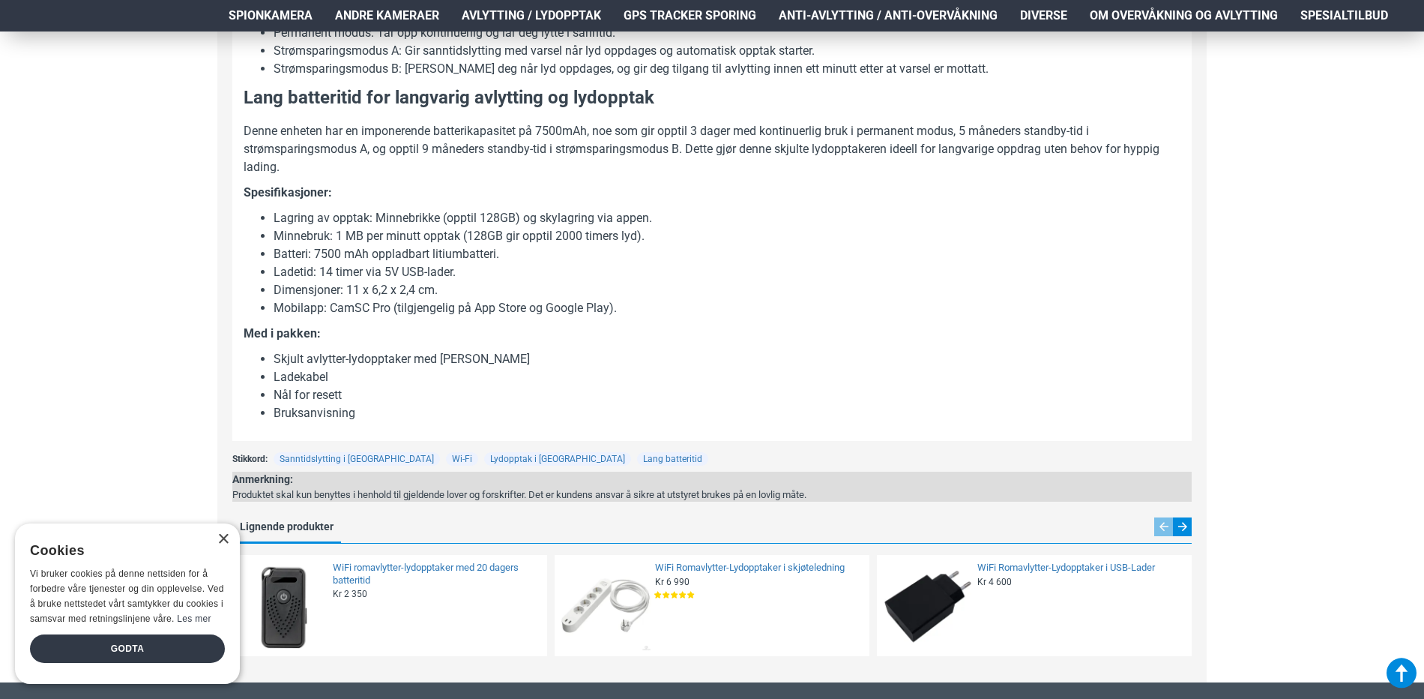
scroll to position [1125, 0]
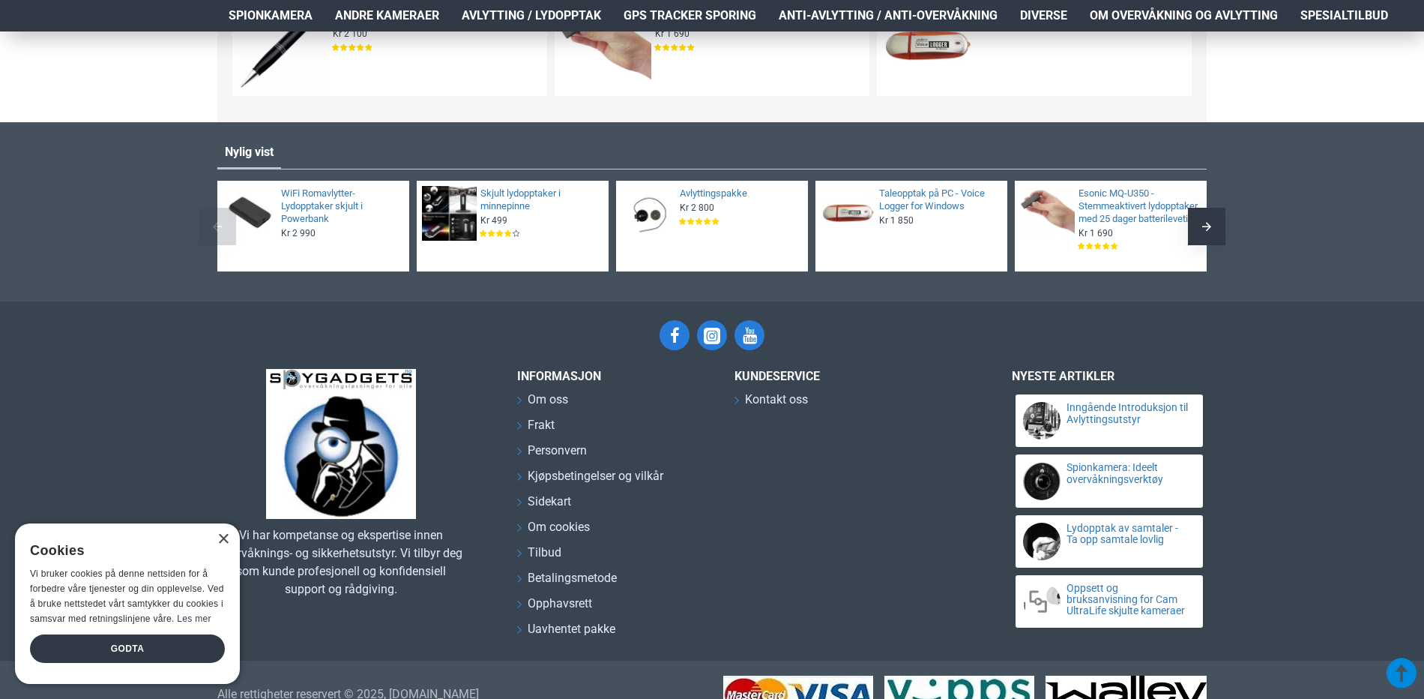
scroll to position [2079, 0]
